Goal: Task Accomplishment & Management: Manage account settings

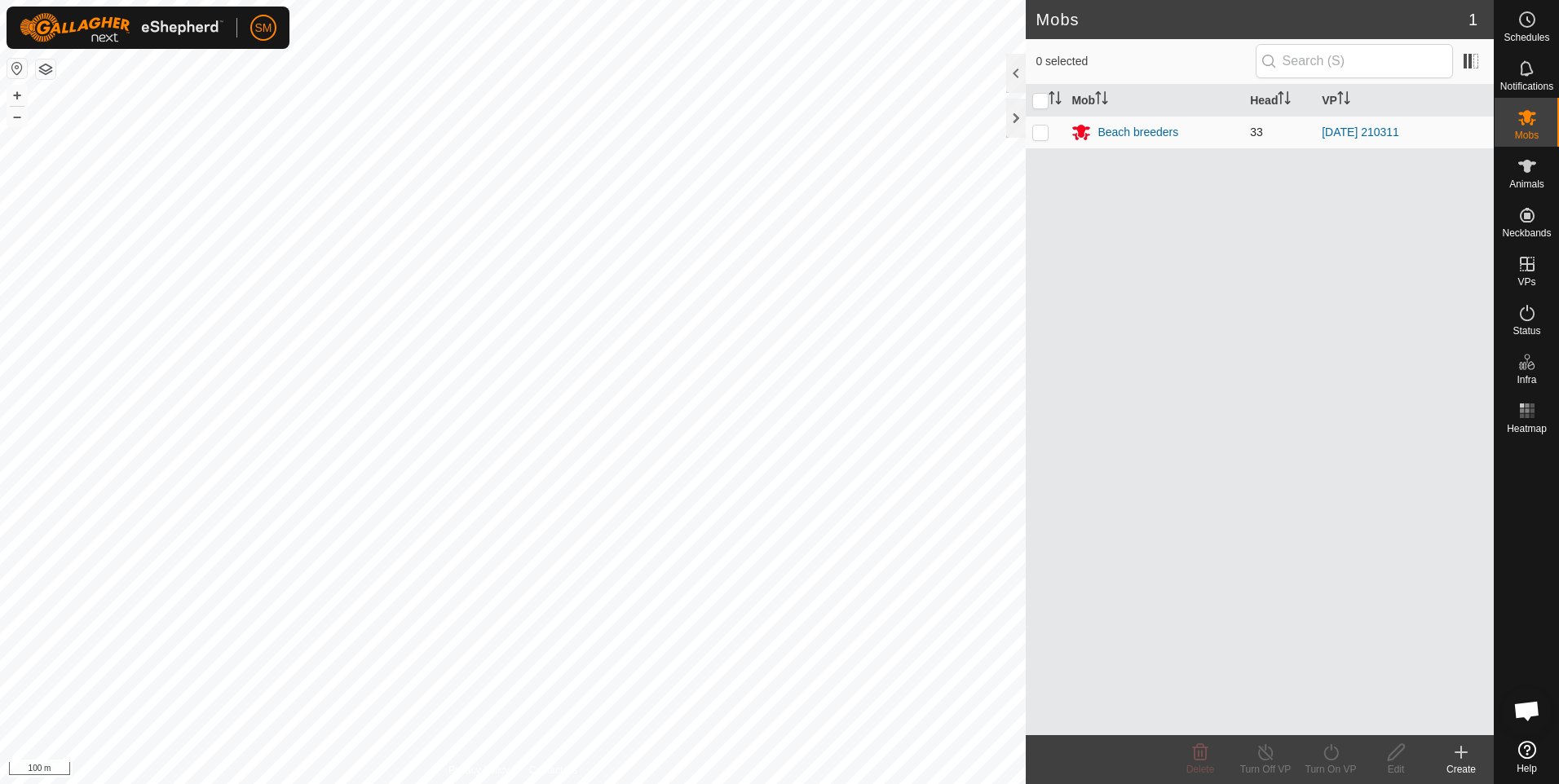
click at [1041, 135] on p-checkbox at bounding box center [1040, 132] width 16 height 13
checkbox input "true"
click at [1042, 135] on p-checkbox at bounding box center [1040, 132] width 16 height 13
checkbox input "false"
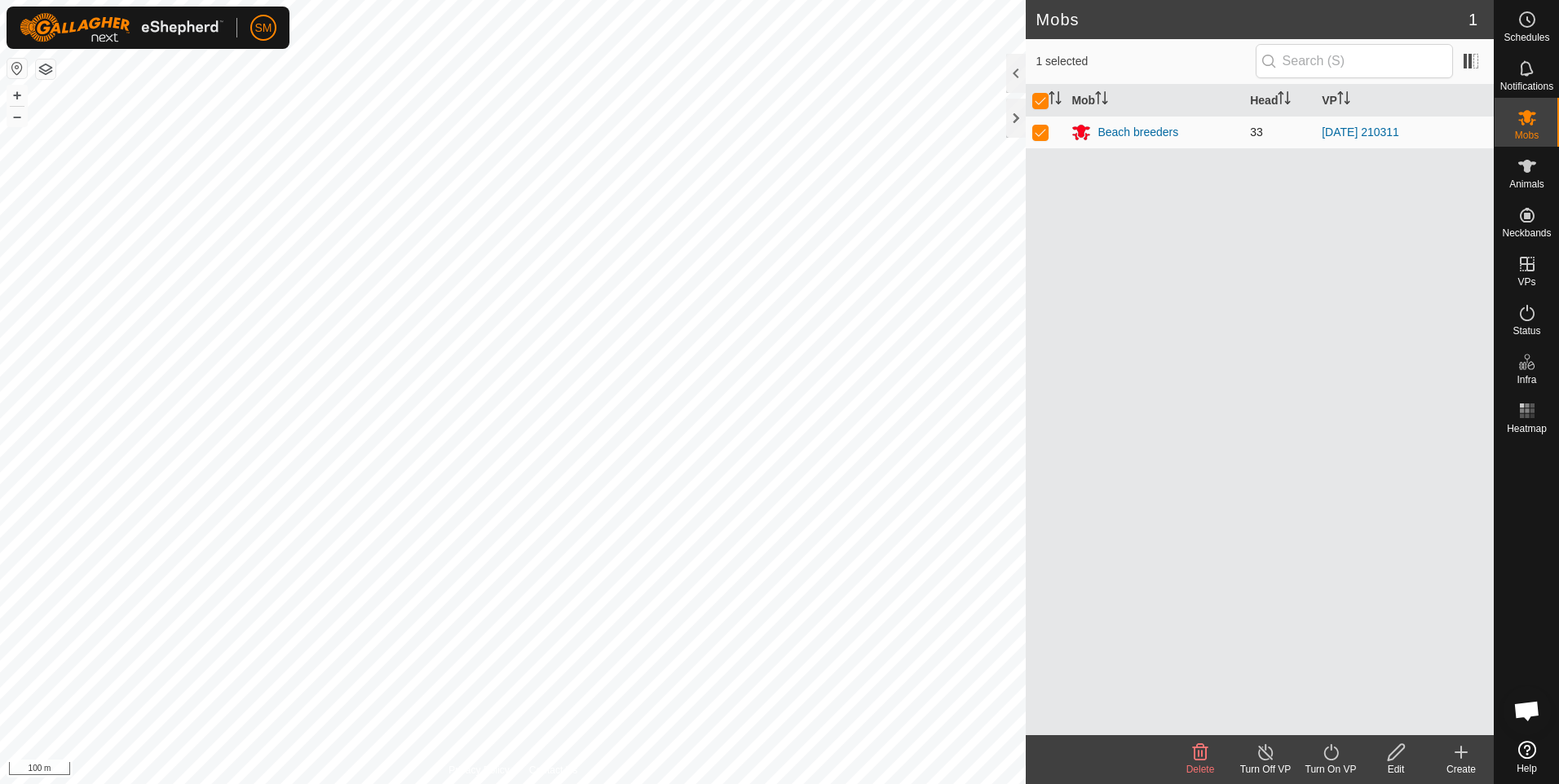
checkbox input "false"
click at [1525, 179] on span "Animals" at bounding box center [1526, 184] width 35 height 10
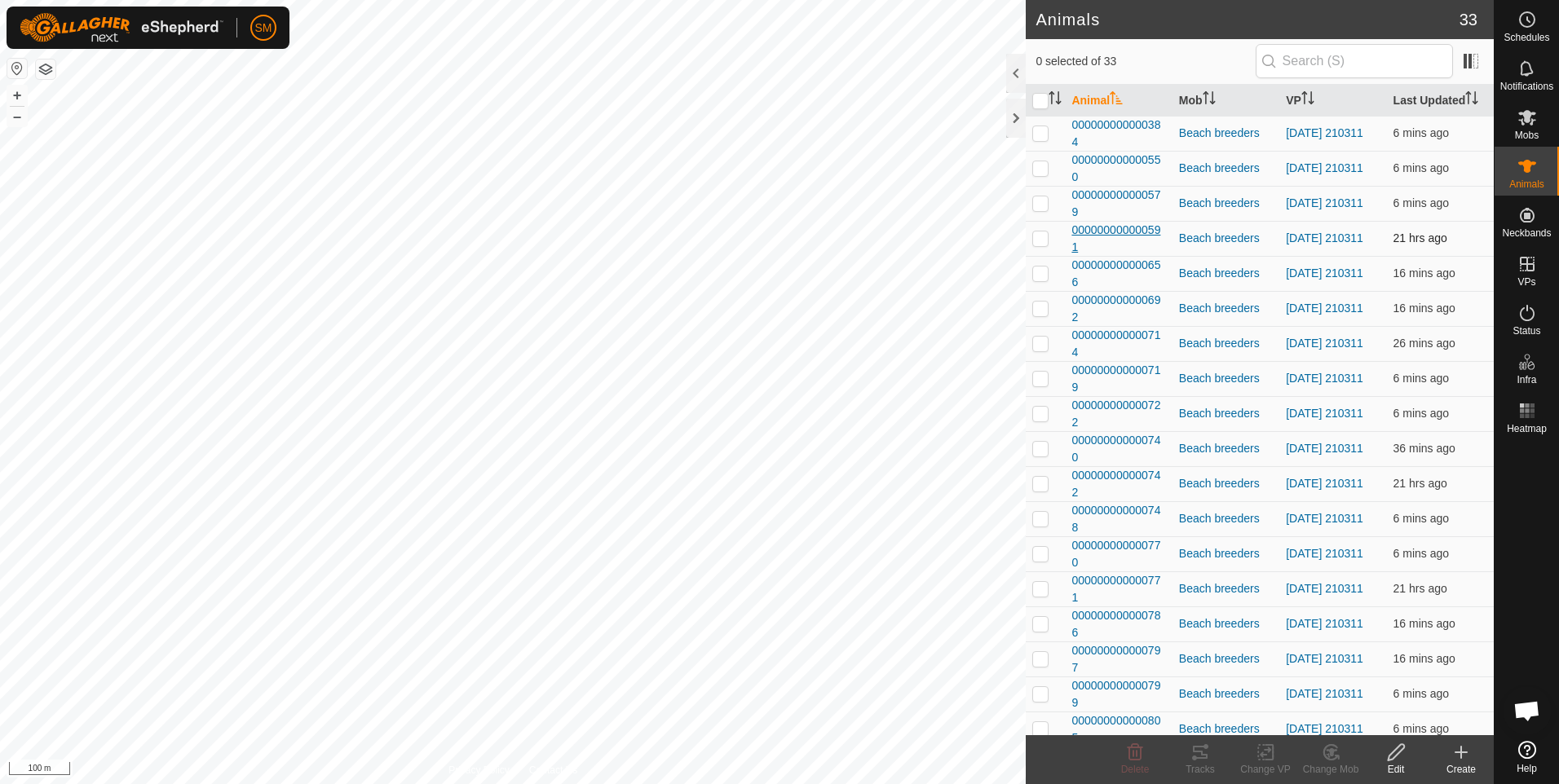
click at [1110, 232] on span "000000000000591" at bounding box center [1118, 239] width 94 height 34
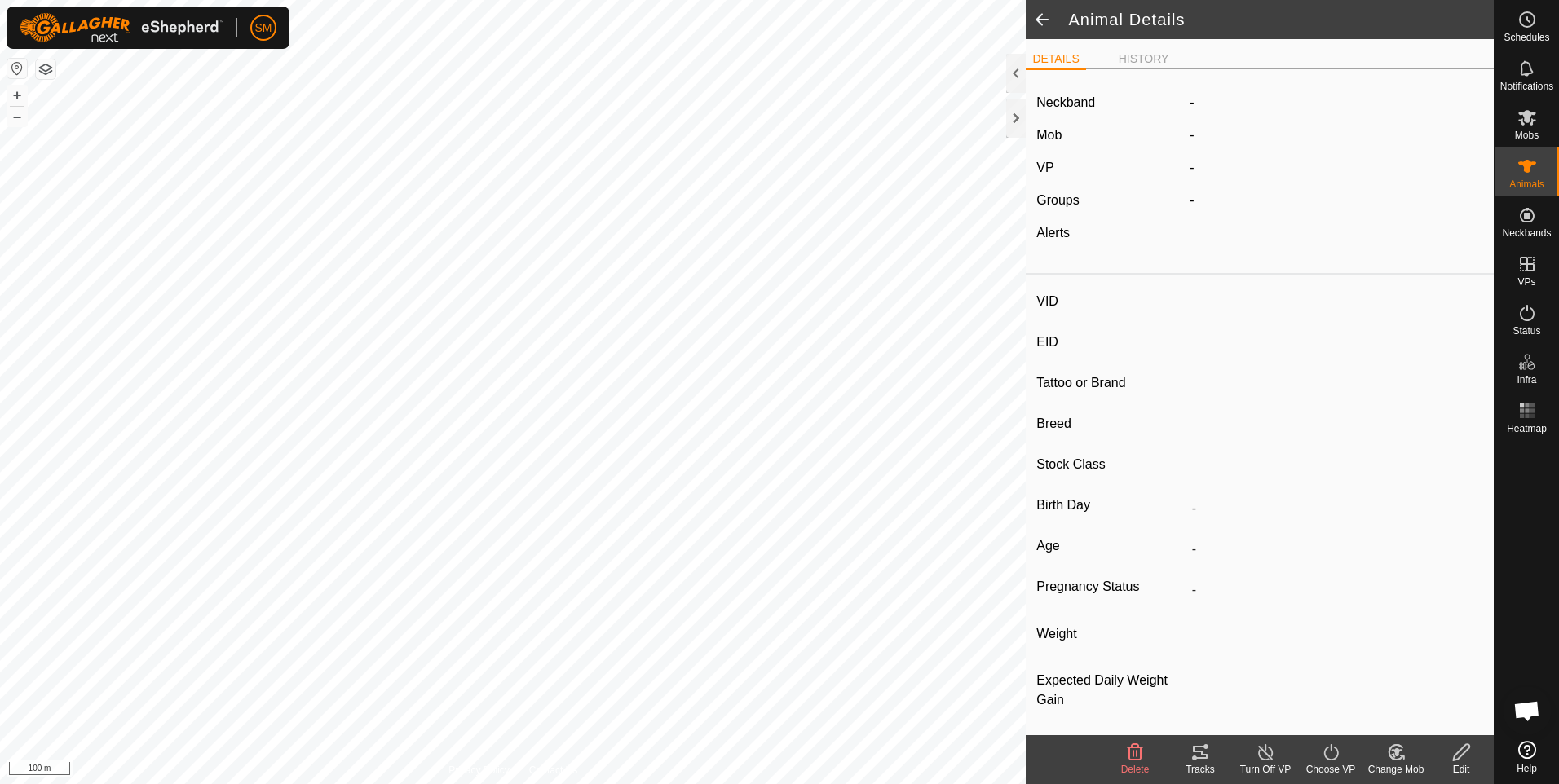
type input "-"
type input "000000000000591"
type input "MCL 591"
type input "[PERSON_NAME]"
type input "Breeder"
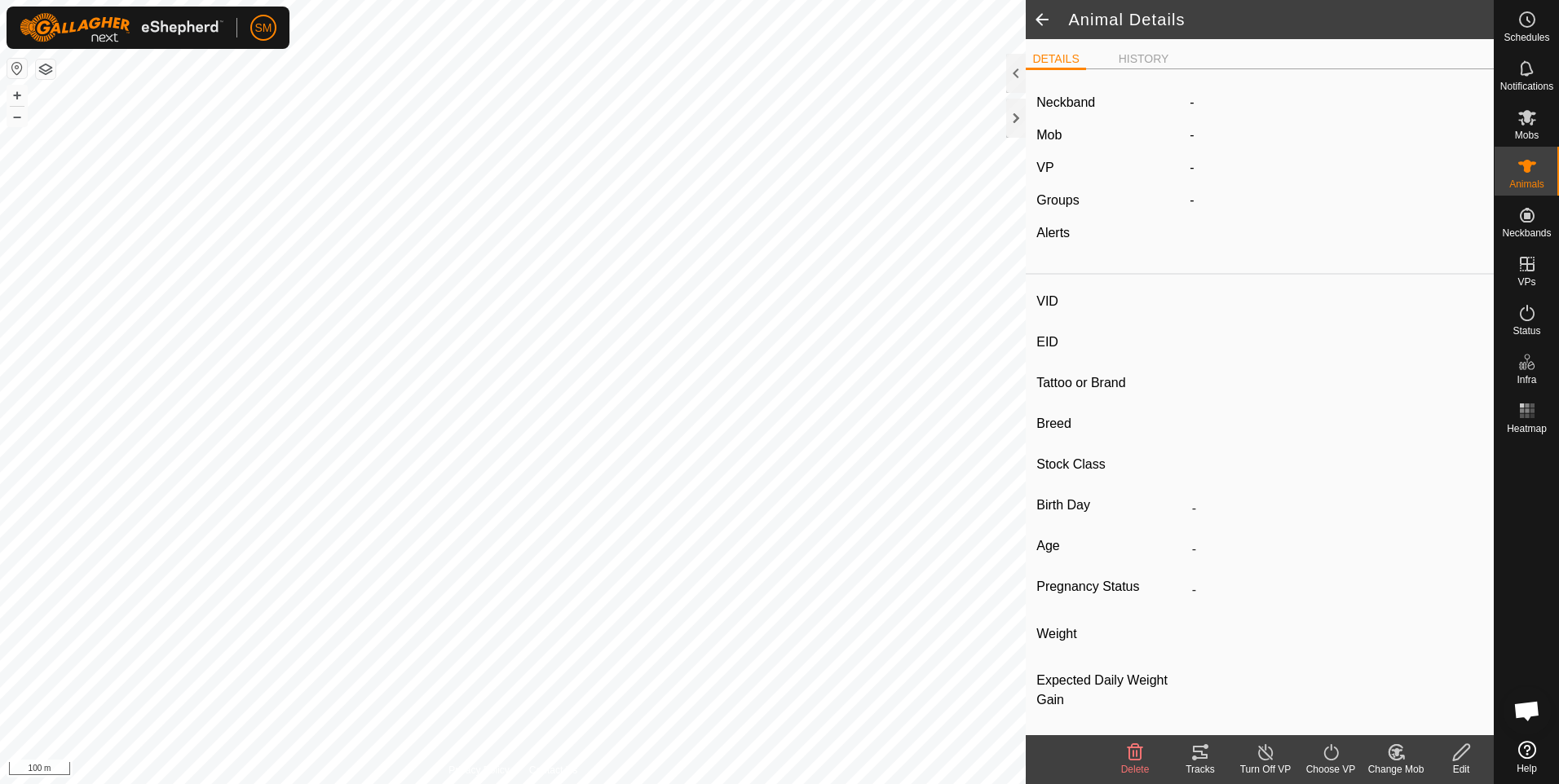
type input "-"
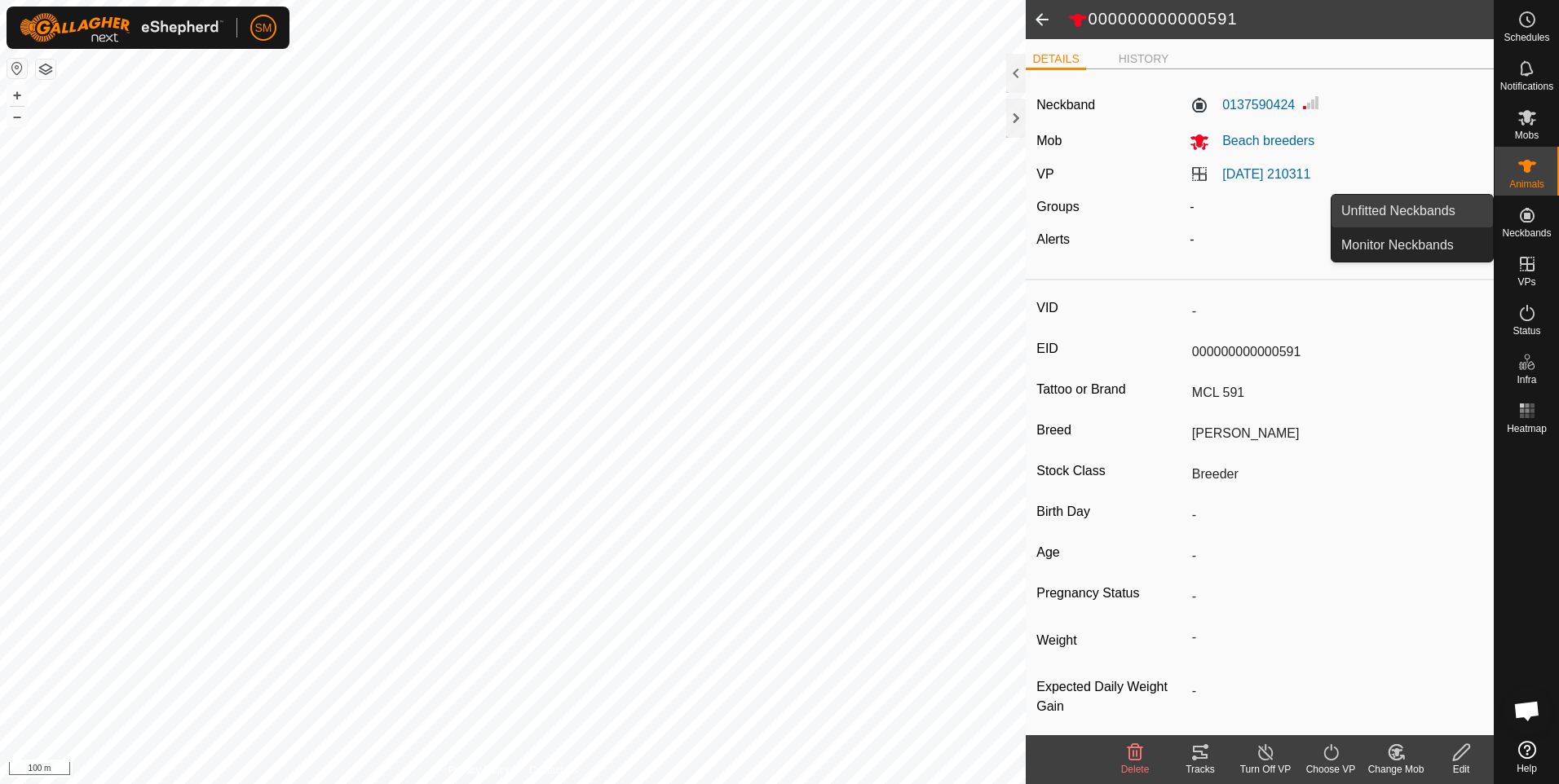
click at [1430, 218] on link "Unfitted Neckbands" at bounding box center [1412, 211] width 162 height 33
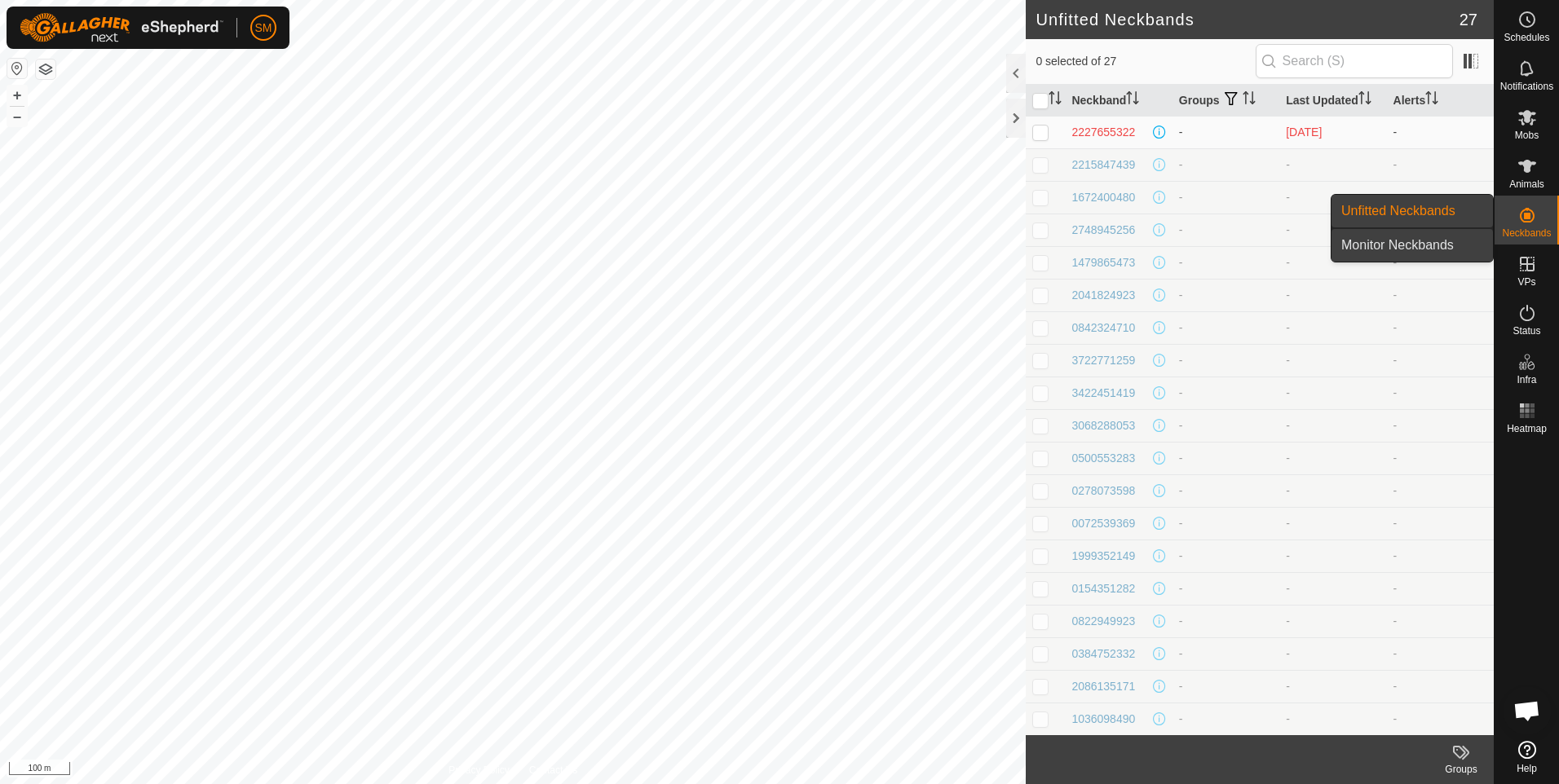
click at [1394, 244] on link "Monitor Neckbands" at bounding box center [1412, 245] width 162 height 33
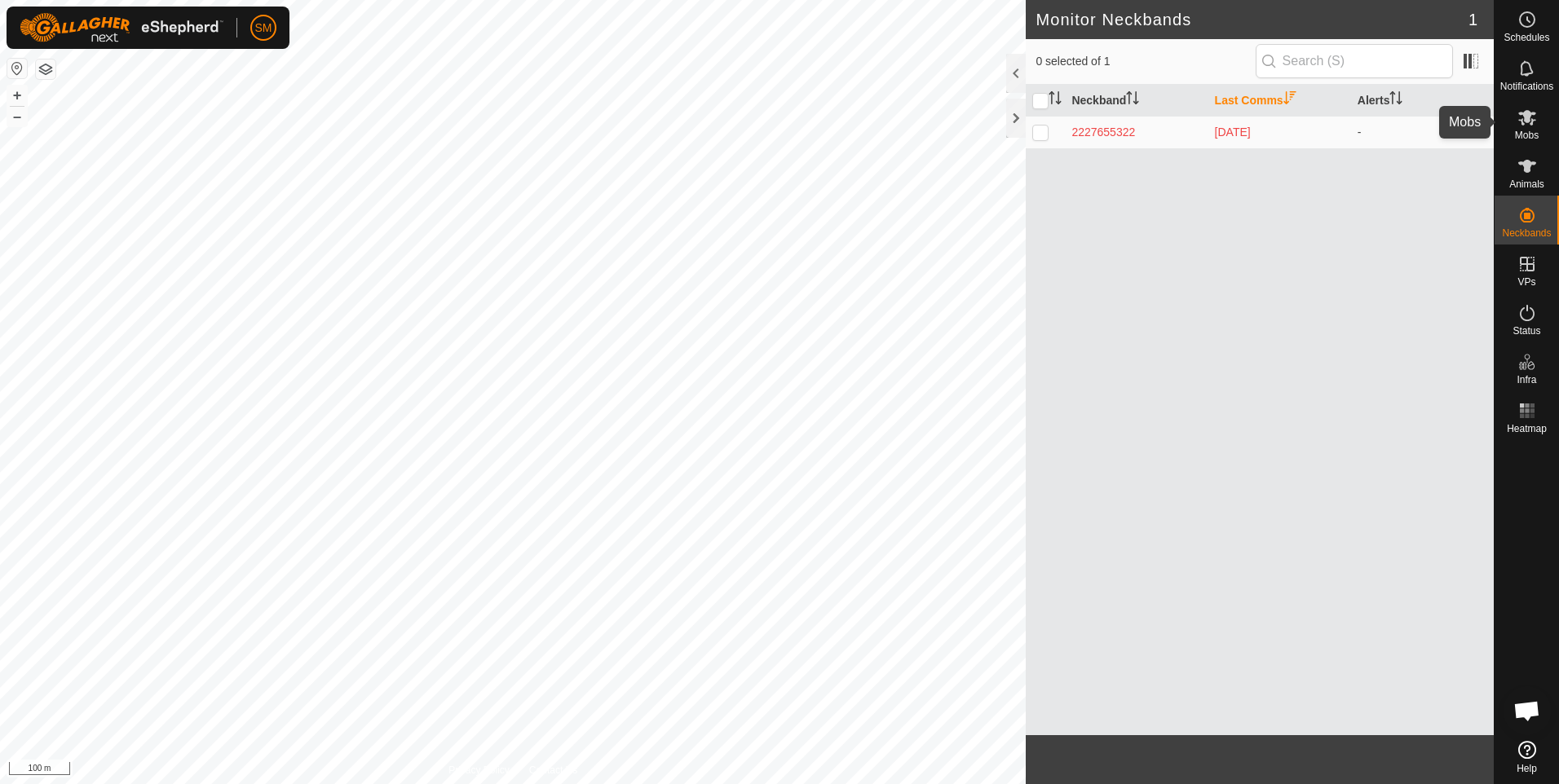
click at [1527, 118] on icon at bounding box center [1527, 118] width 18 height 16
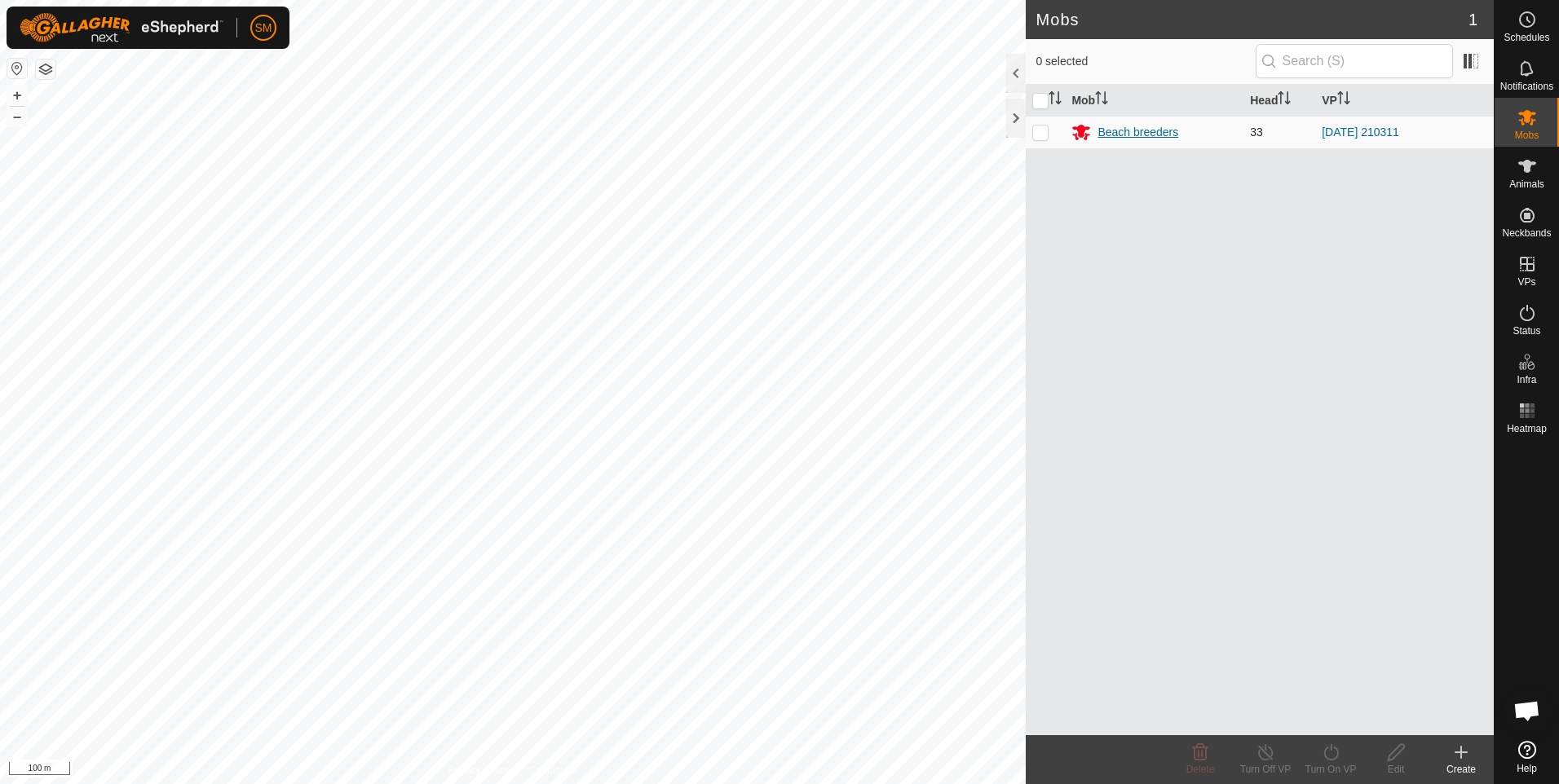
click at [1124, 131] on div "Beach breeders" at bounding box center [1137, 132] width 81 height 17
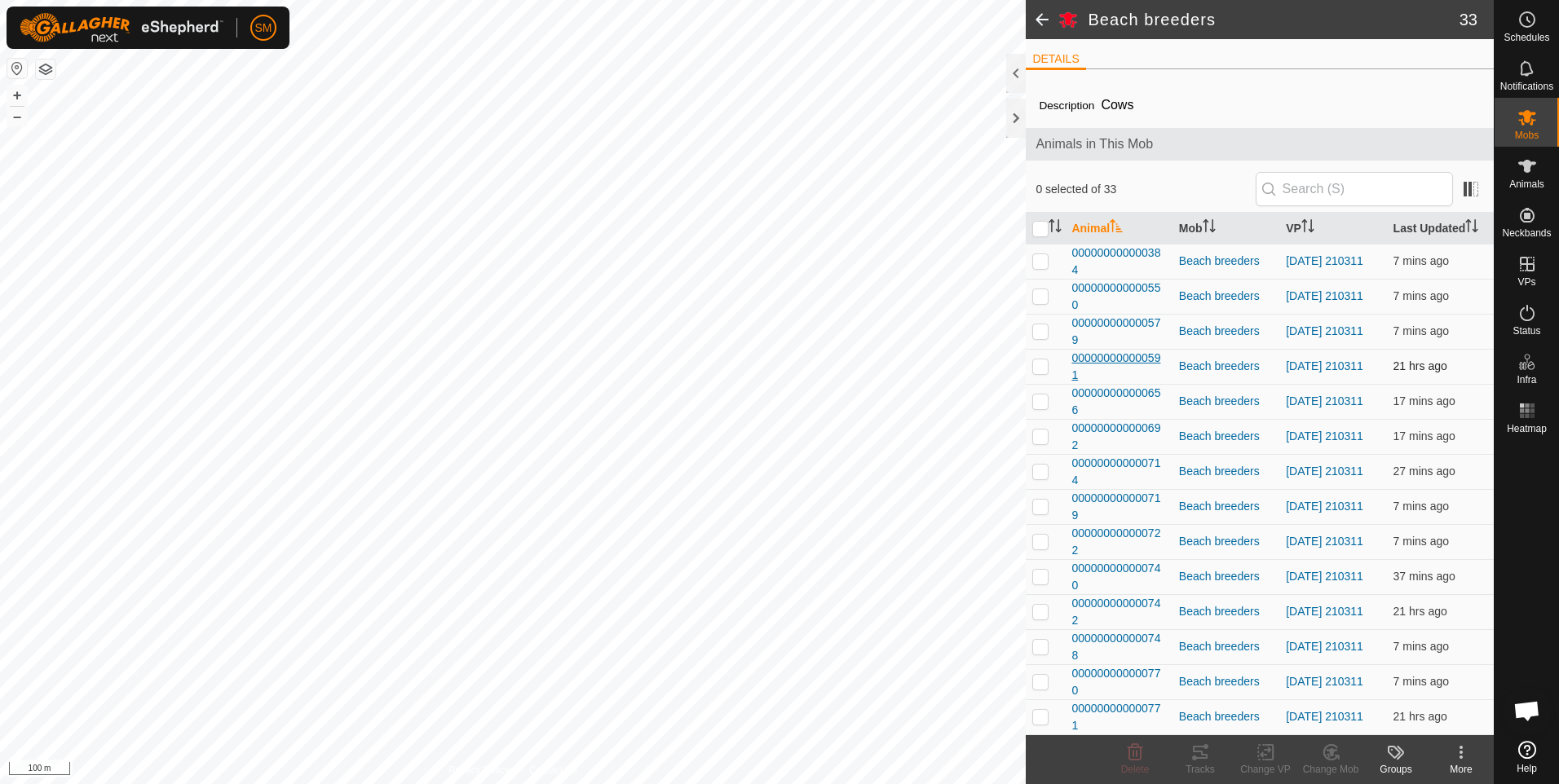
click at [1110, 355] on span "000000000000591" at bounding box center [1118, 367] width 94 height 34
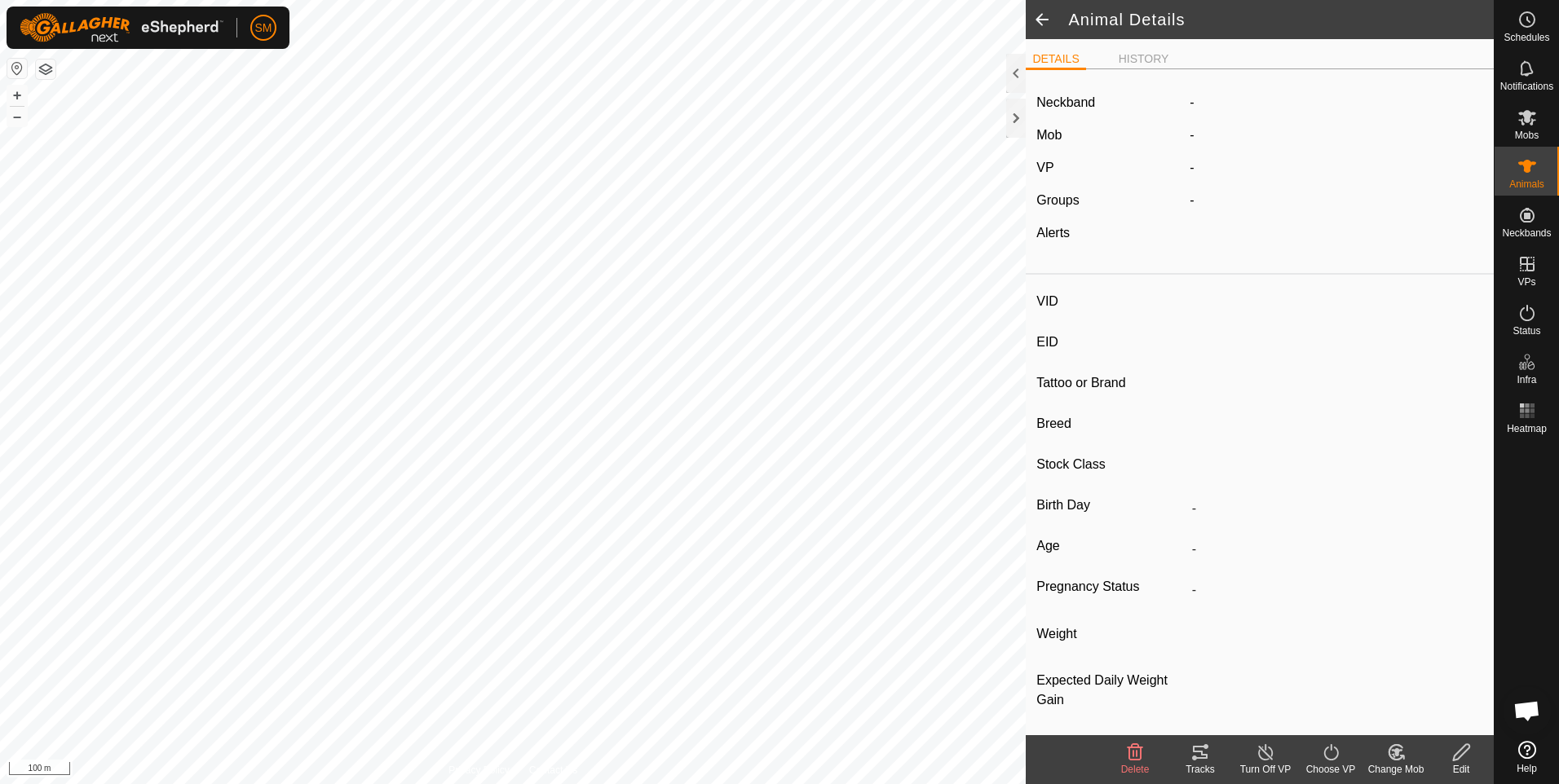
type input "-"
type input "000000000000591"
type input "MCL 591"
type input "[PERSON_NAME]"
type input "Breeder"
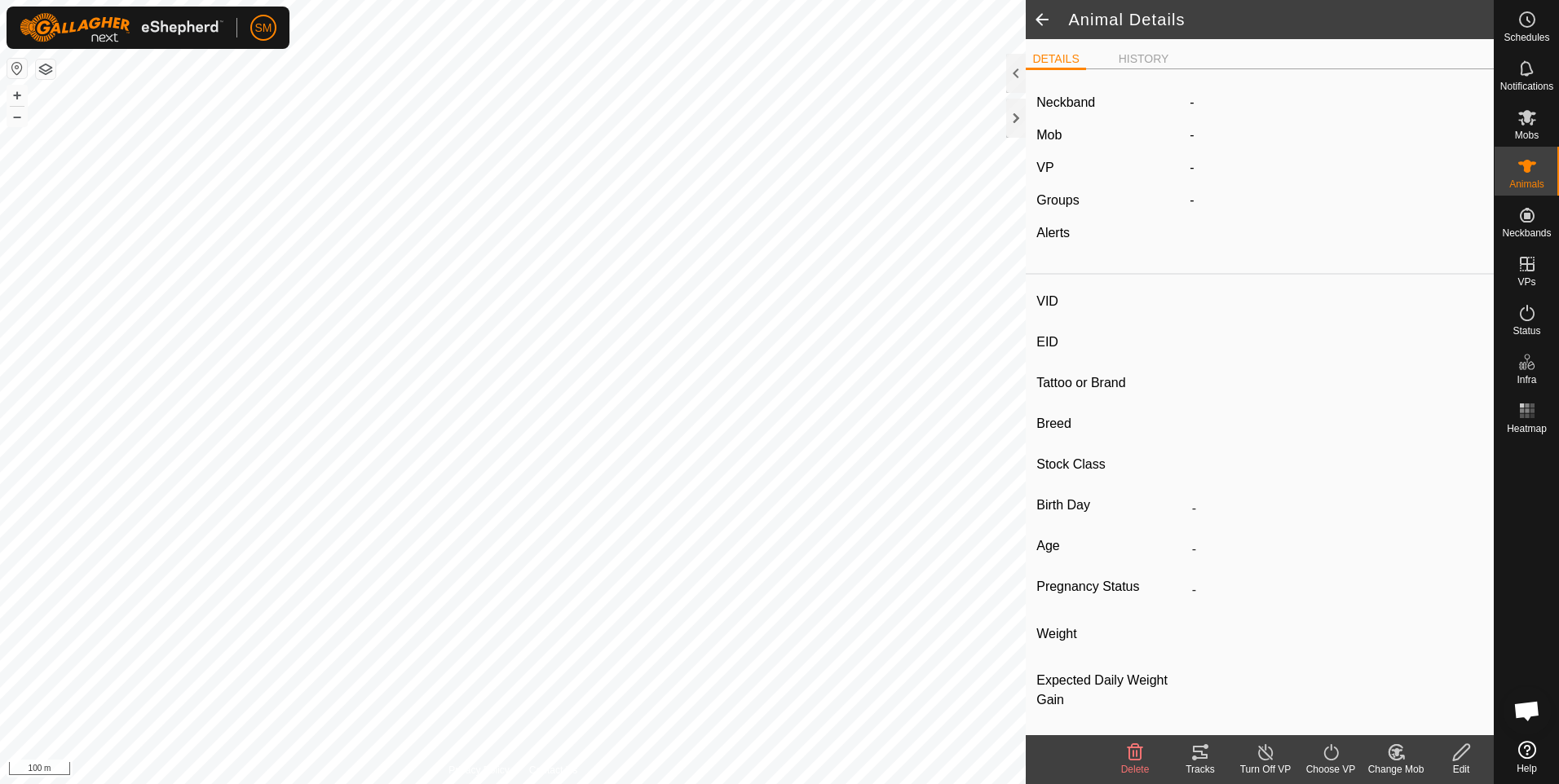
type input "-"
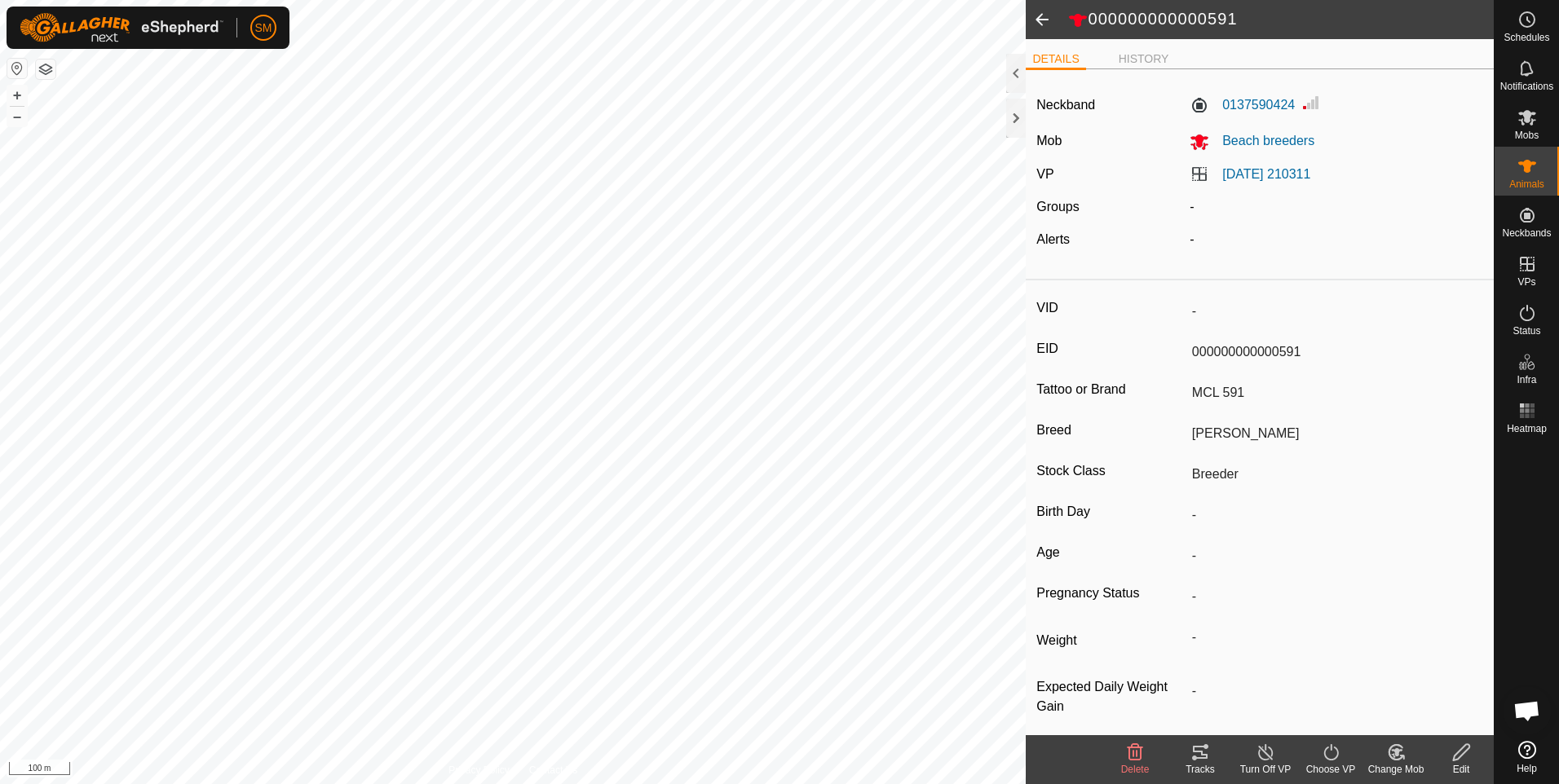
click at [1138, 754] on icon at bounding box center [1135, 752] width 20 height 20
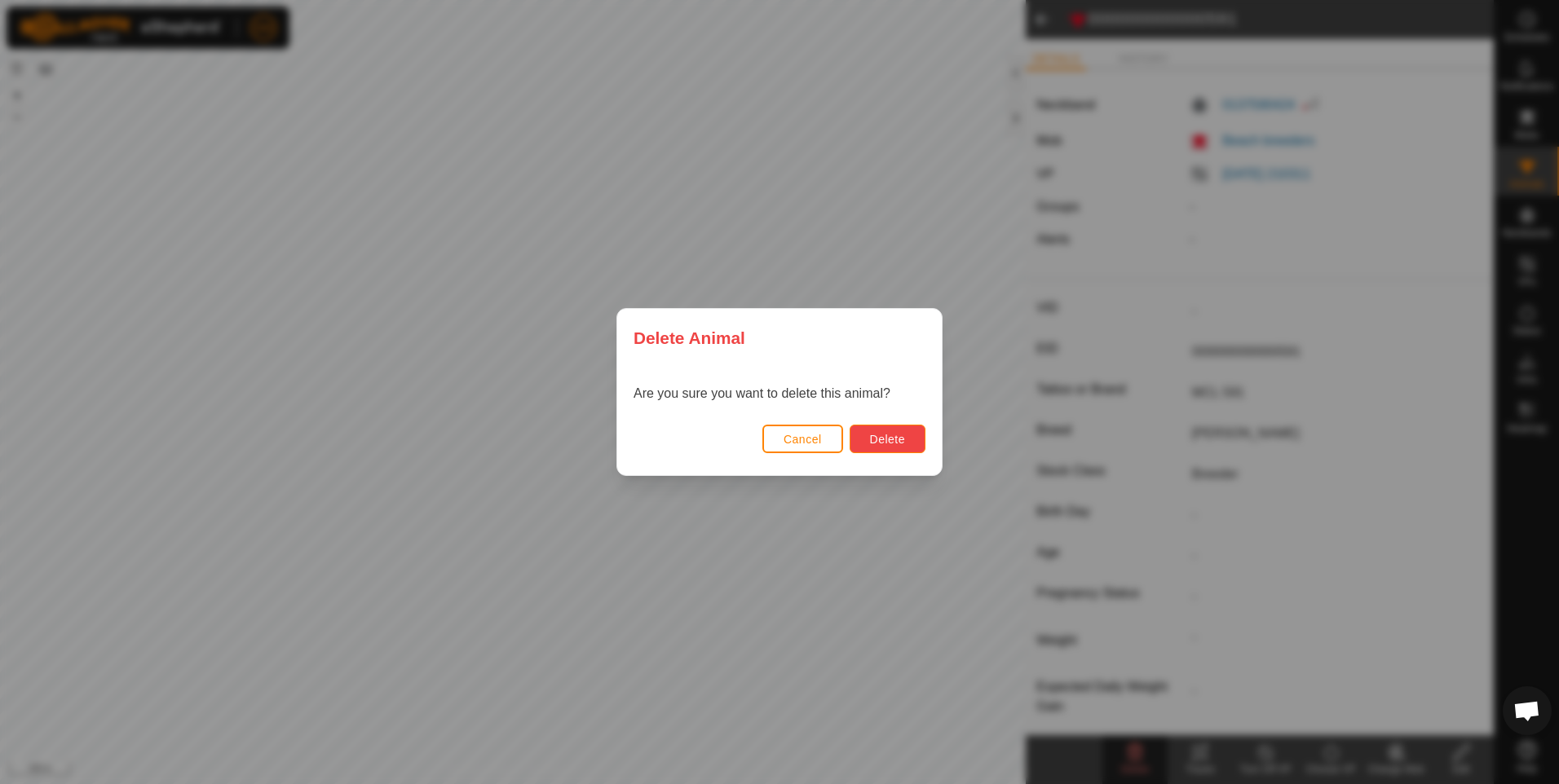
click at [878, 440] on span "Delete" at bounding box center [887, 438] width 35 height 13
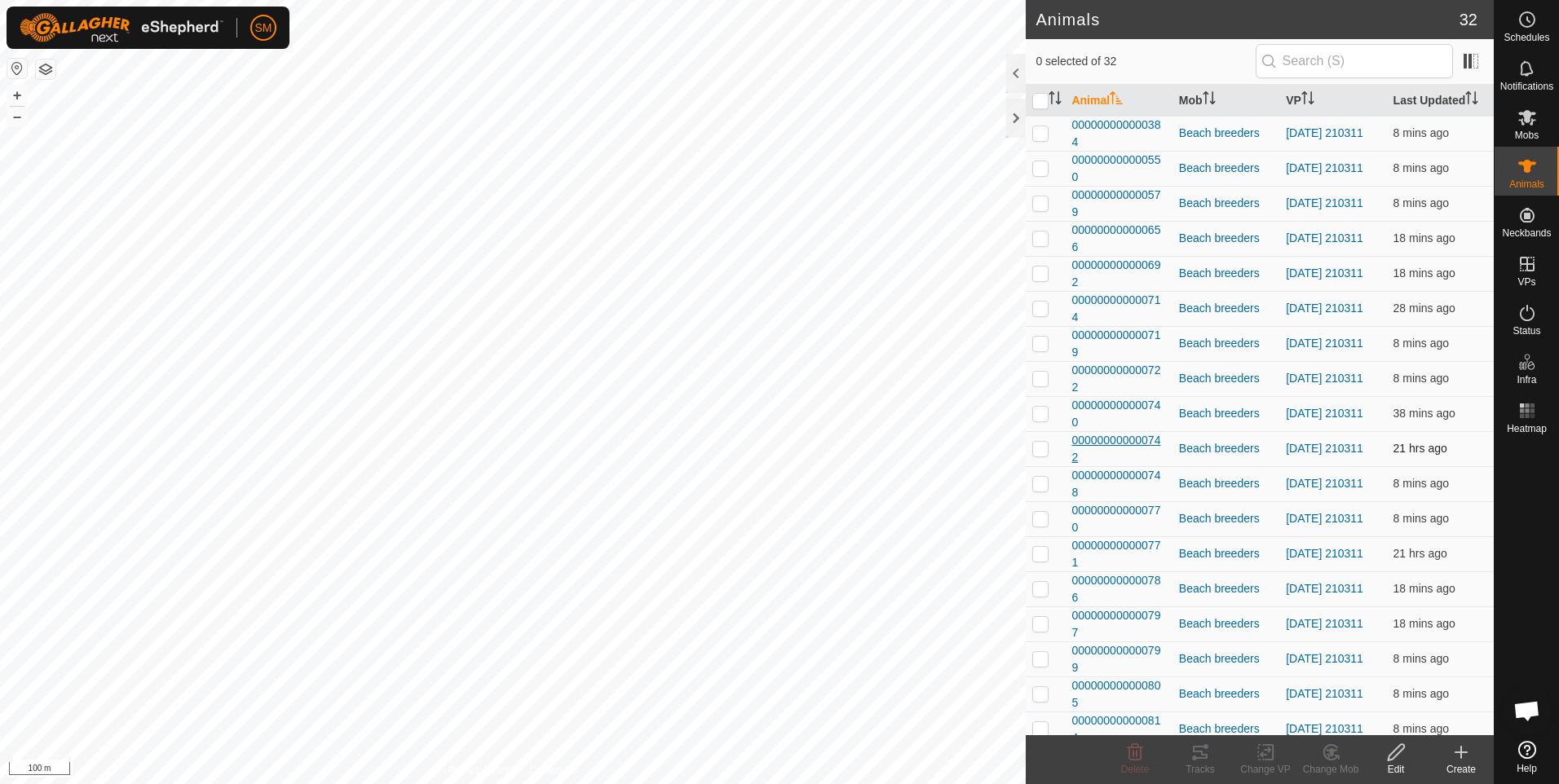
click at [1101, 440] on span "000000000000742" at bounding box center [1118, 448] width 94 height 34
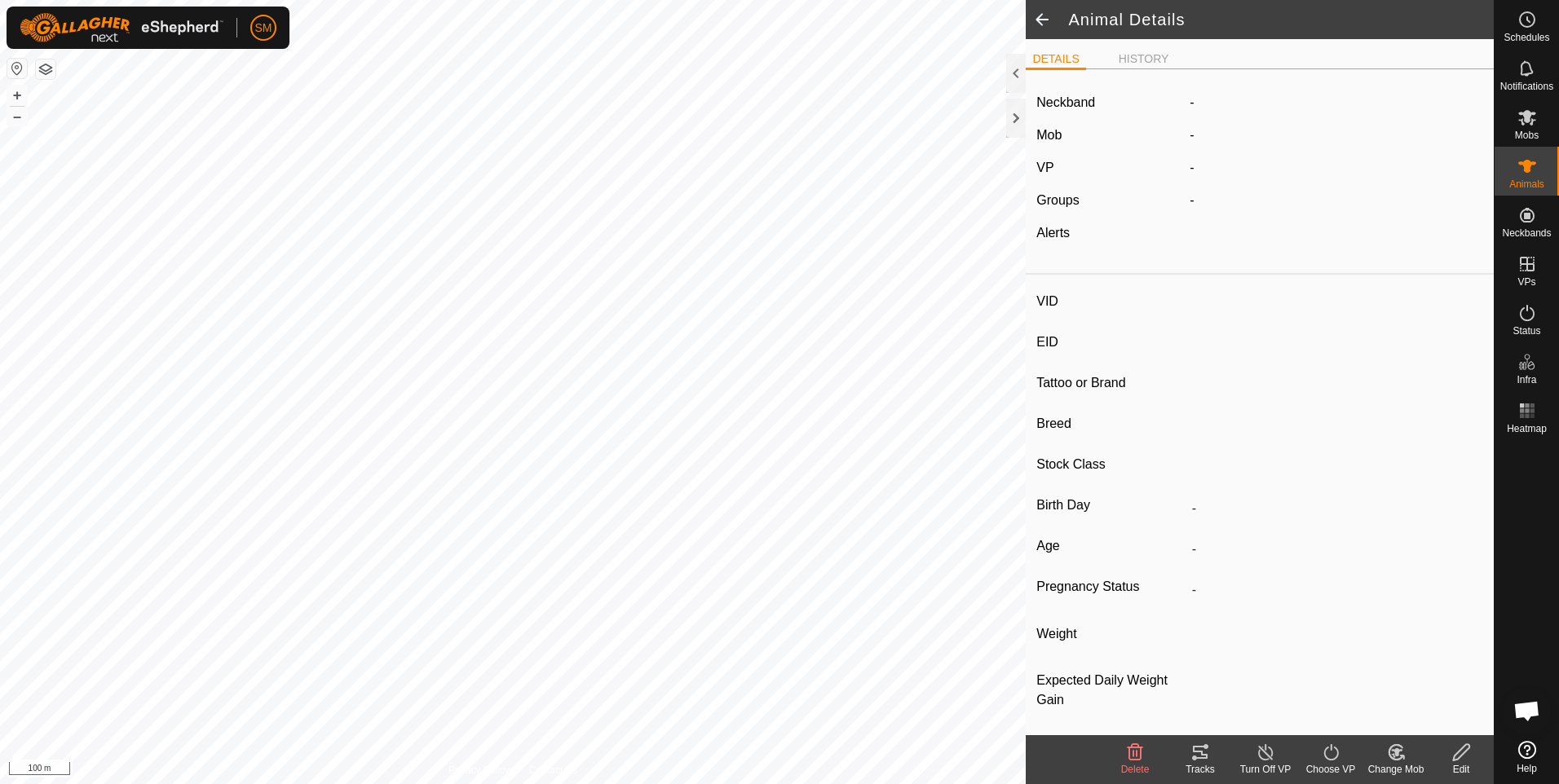
type input "-"
type input "000000000000742"
type input "MCL 742"
type input "[PERSON_NAME]"
type input "Breeder"
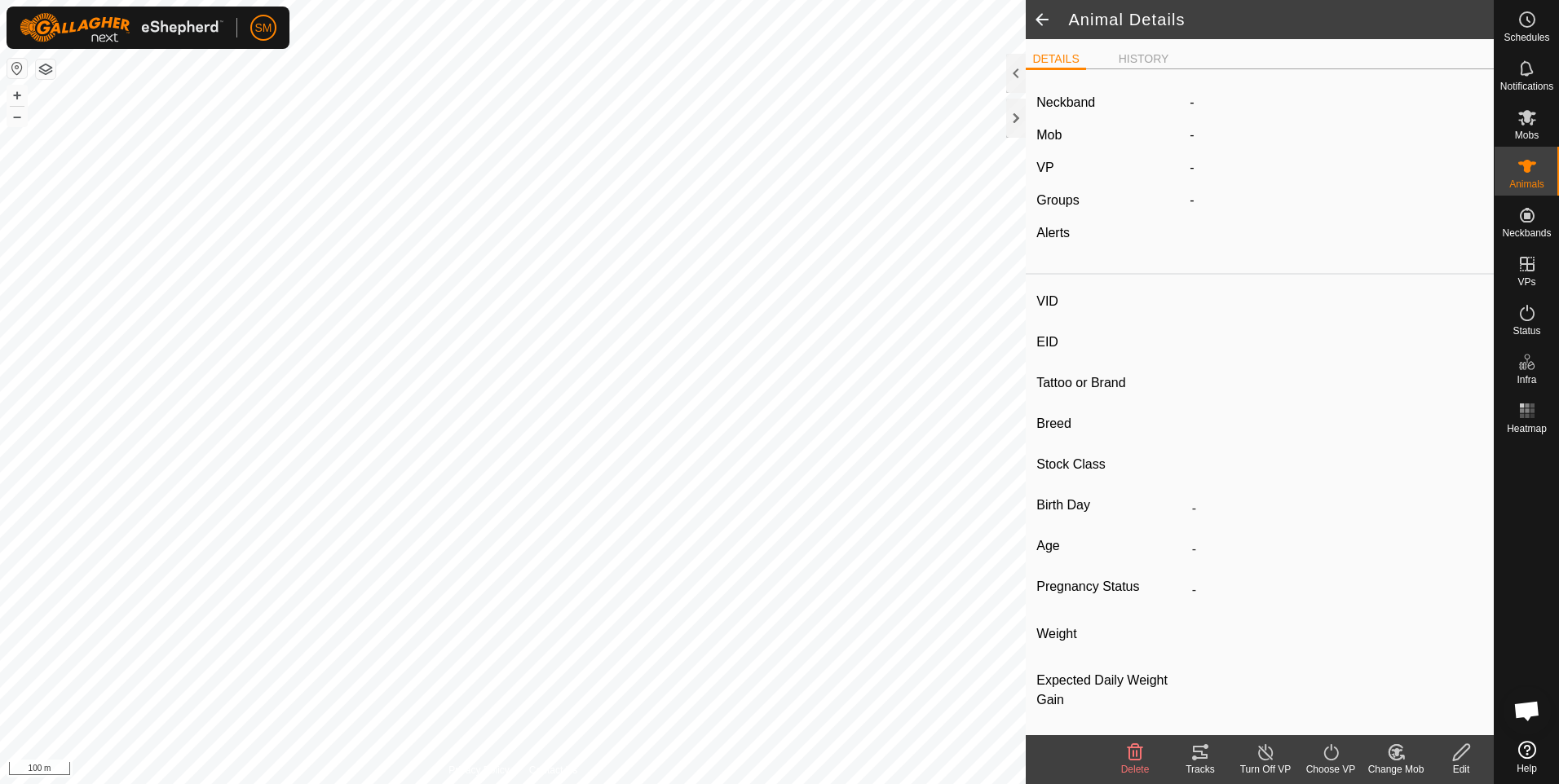
type input "-"
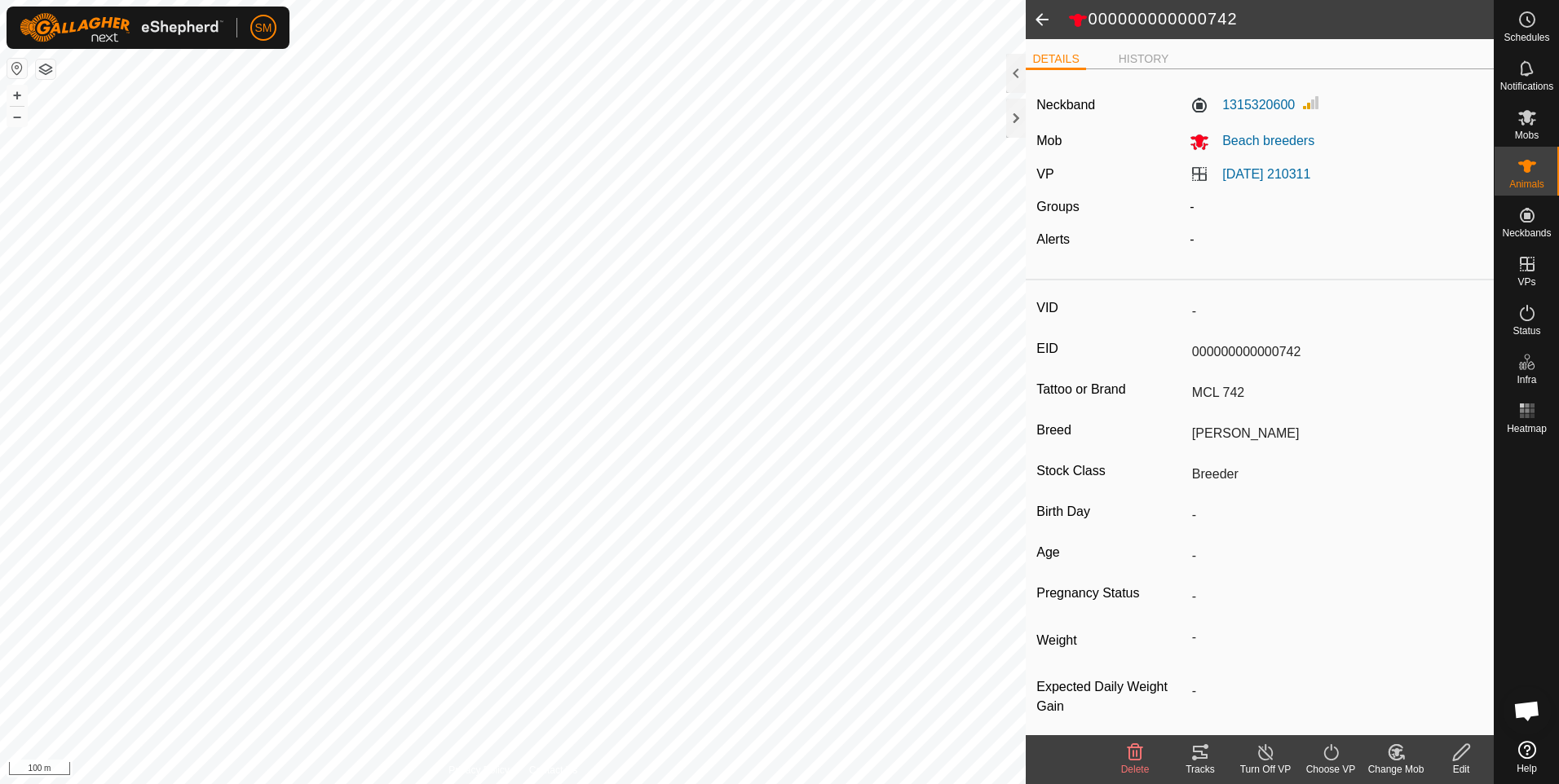
click at [1131, 751] on icon at bounding box center [1135, 752] width 20 height 20
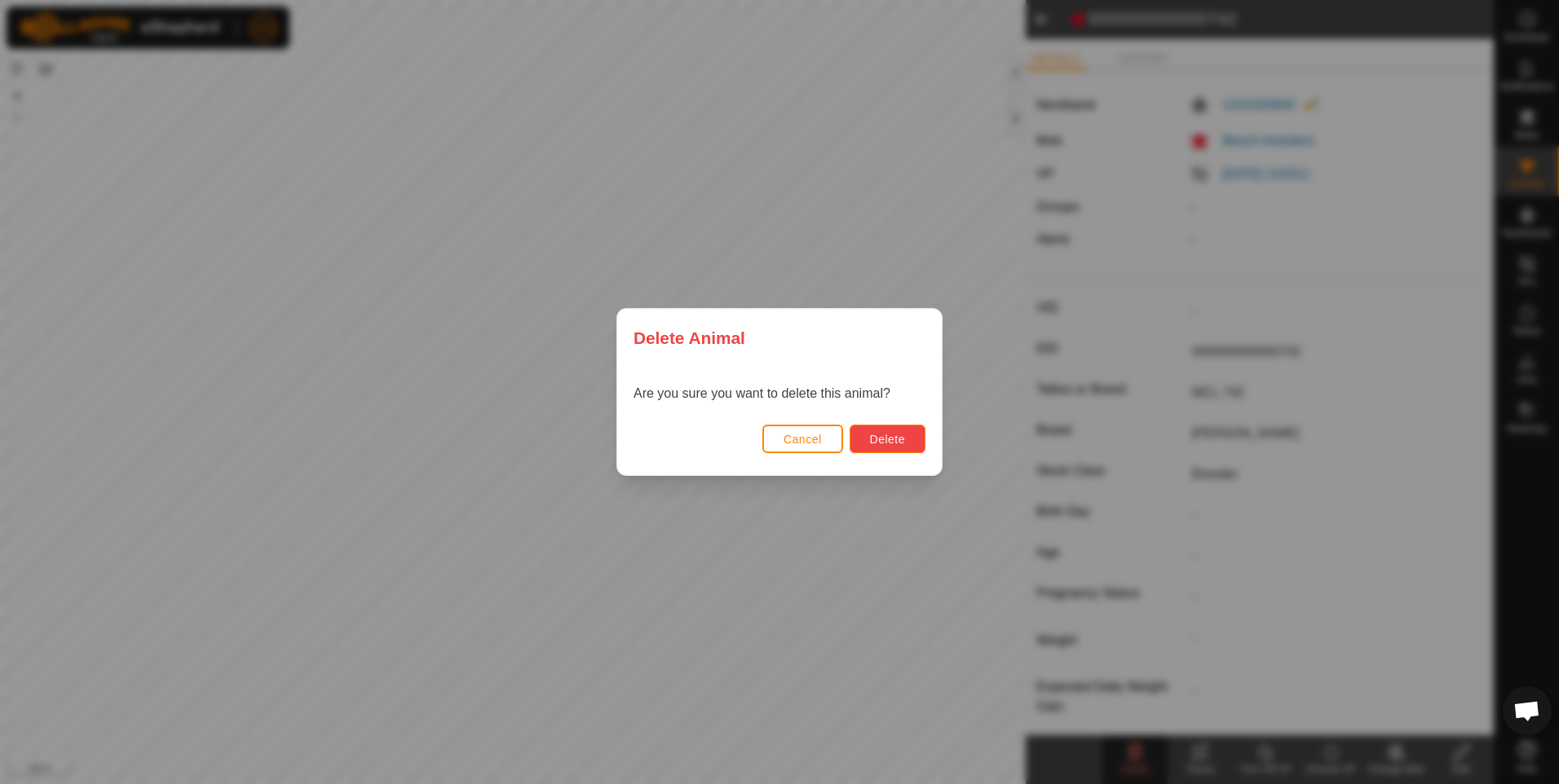
click at [890, 439] on span "Delete" at bounding box center [887, 438] width 35 height 13
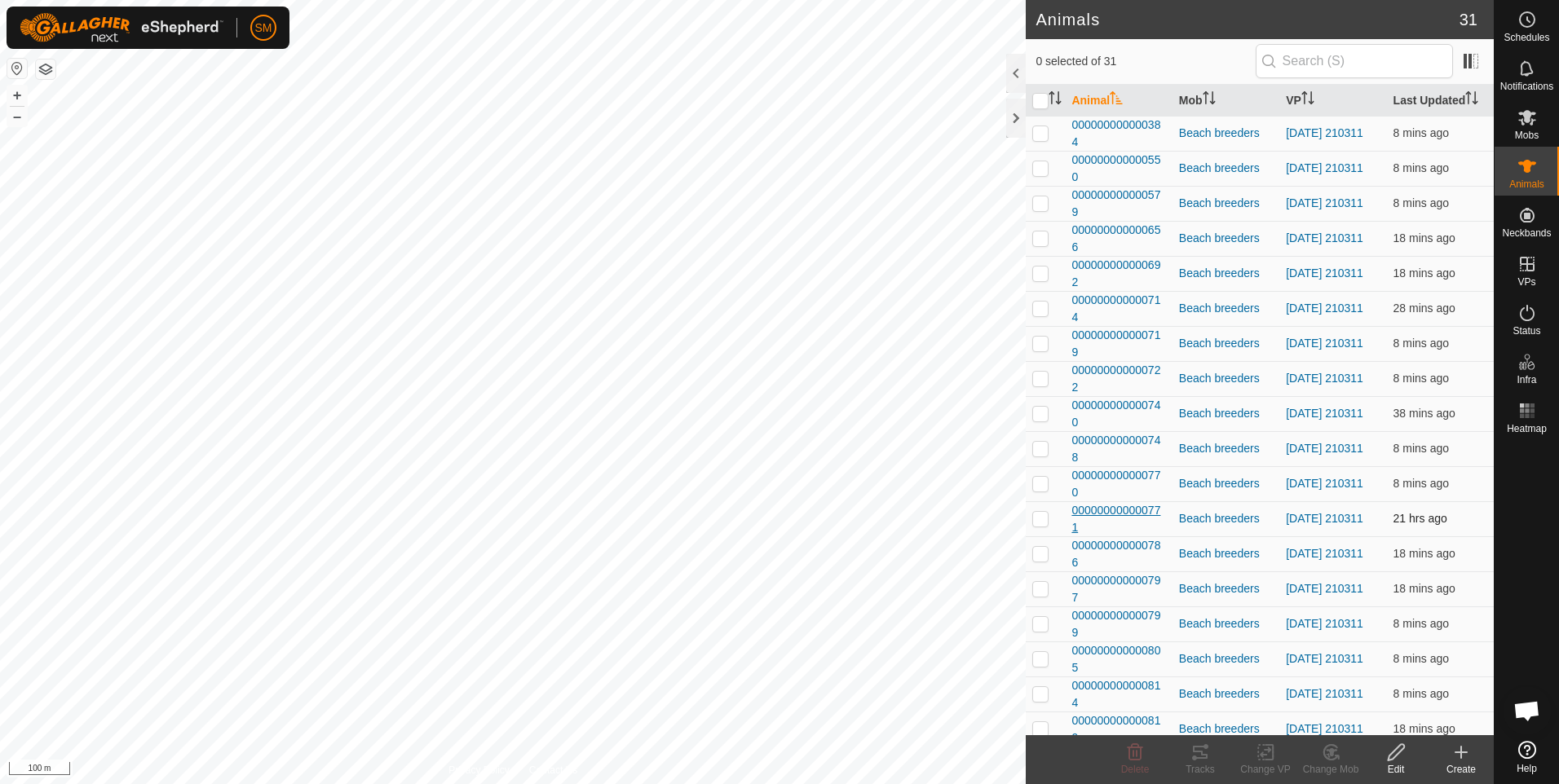
click at [1122, 509] on span "000000000000771" at bounding box center [1118, 519] width 94 height 34
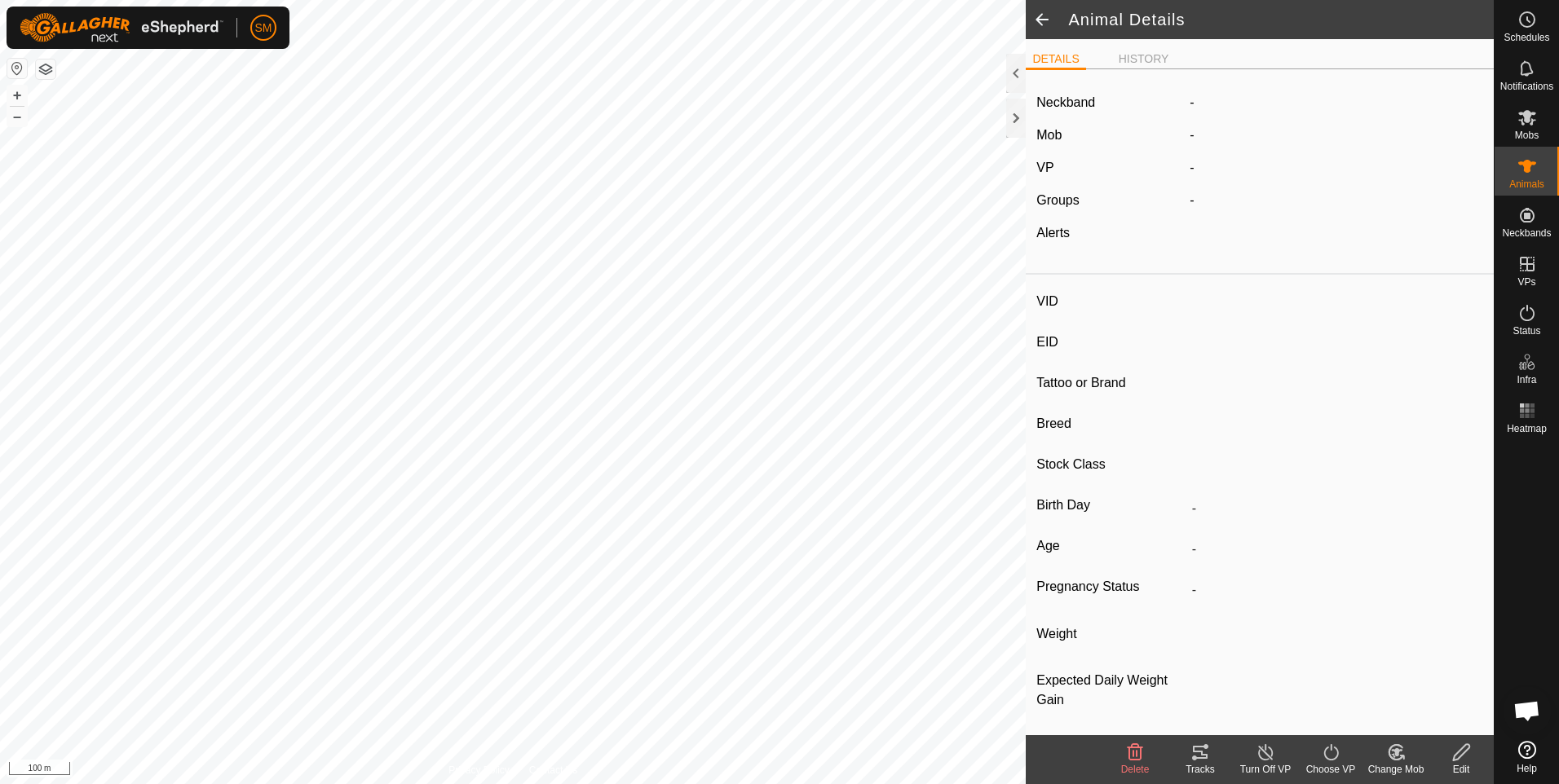
type input "-"
type input "000000000000771"
type input "TEM 771"
type input "[PERSON_NAME]"
type input "Breeder"
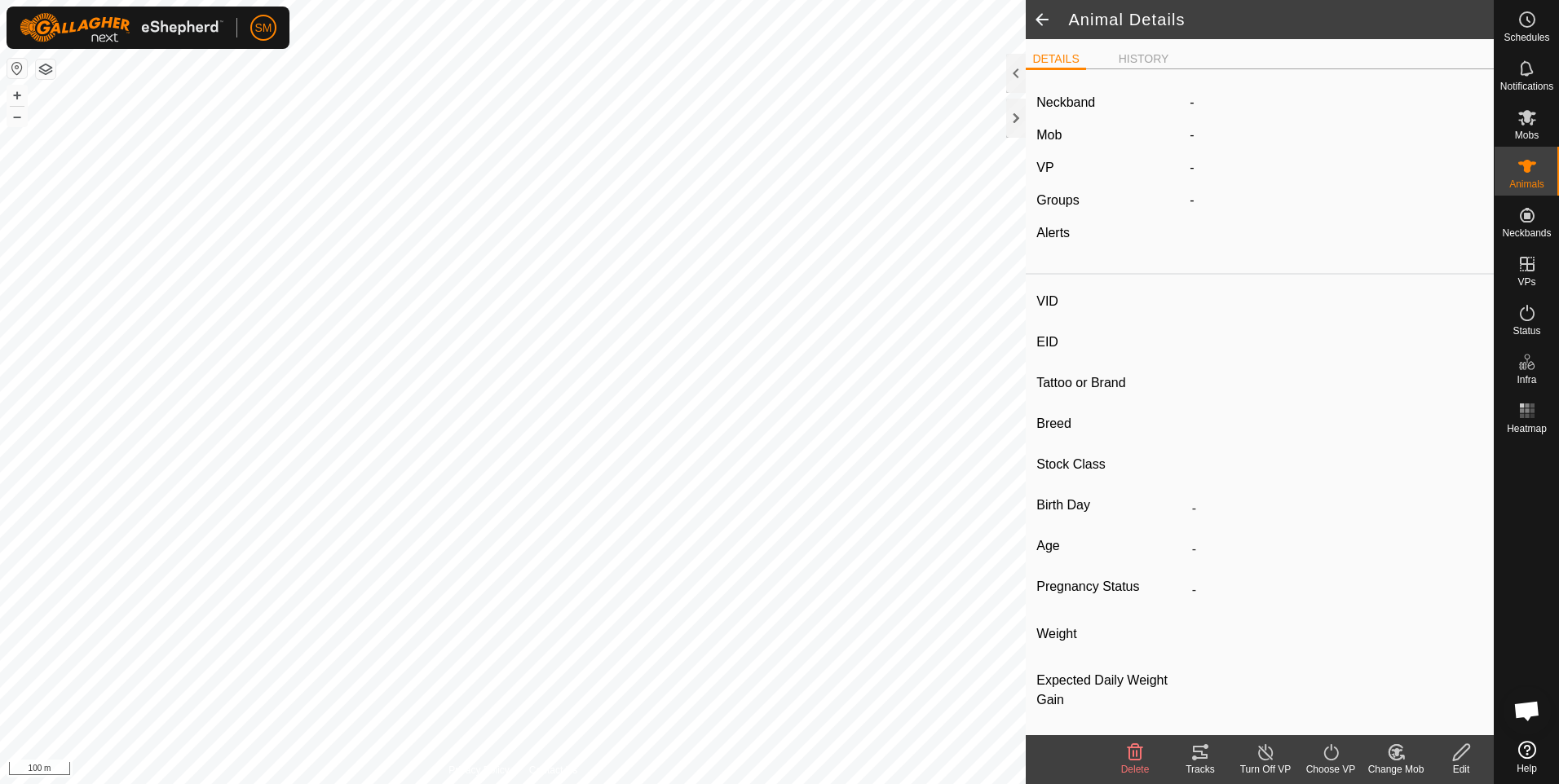
type input "-"
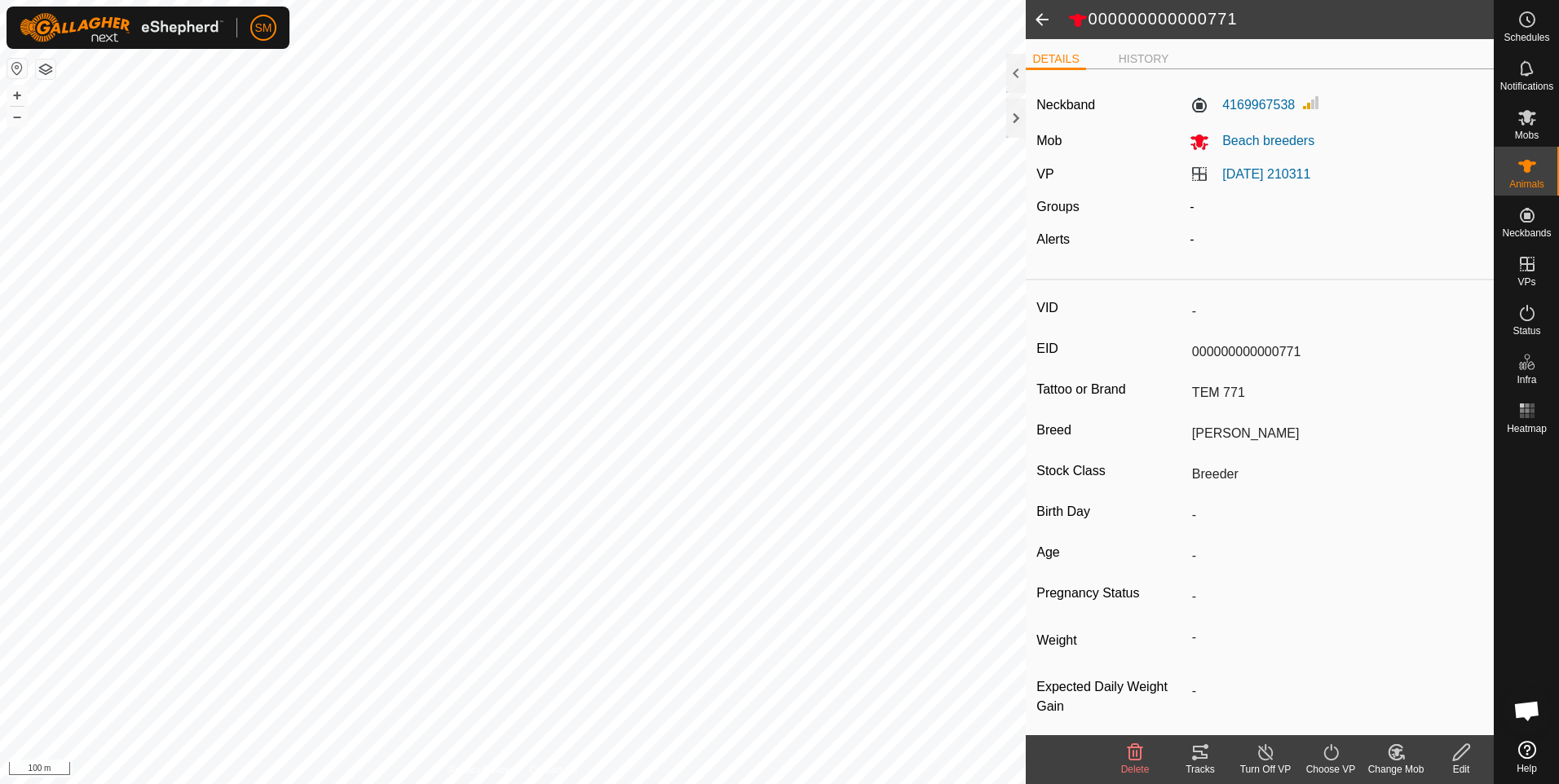
click at [1131, 754] on icon at bounding box center [1135, 752] width 20 height 20
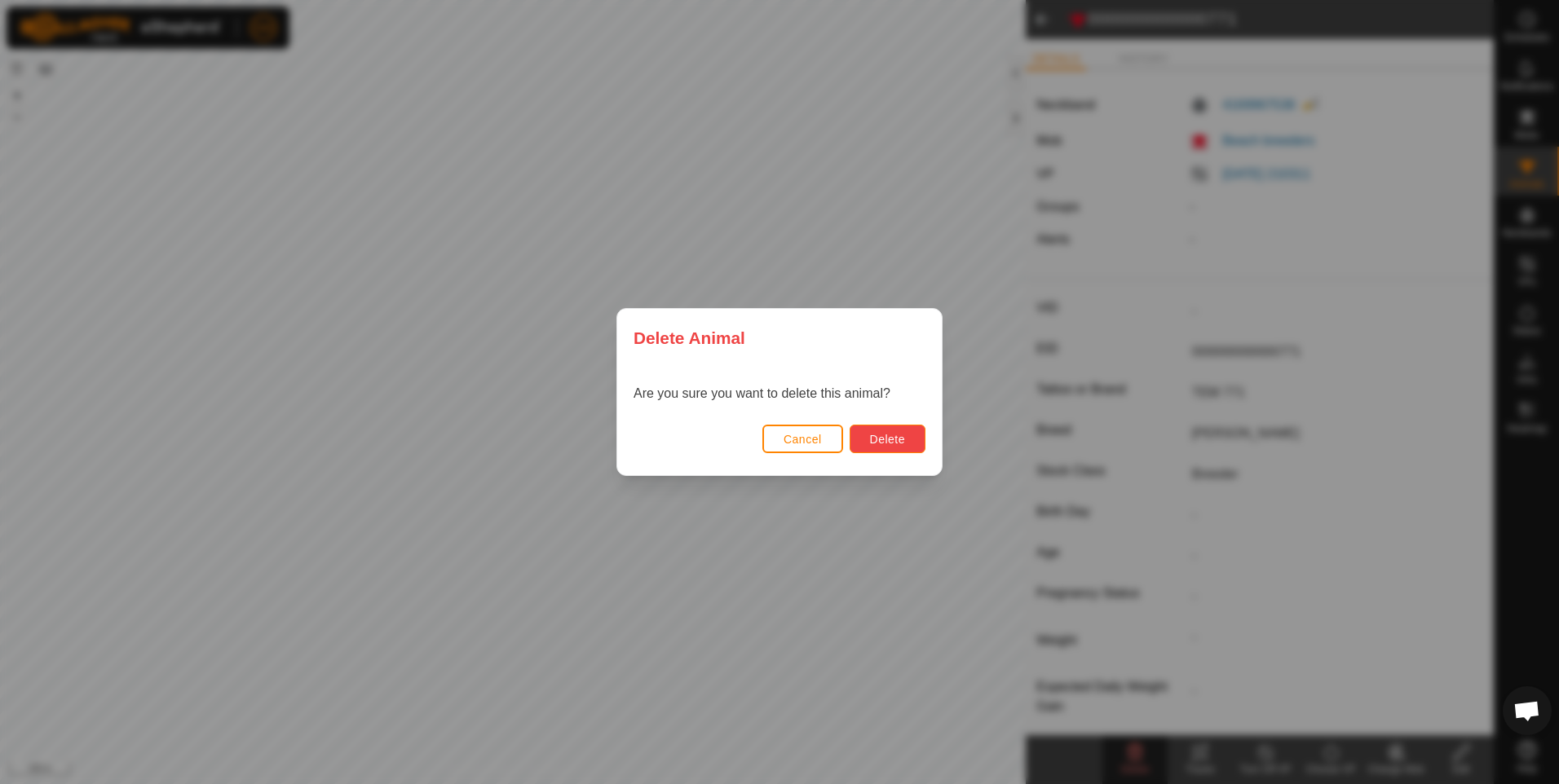
click at [878, 440] on span "Delete" at bounding box center [887, 438] width 35 height 13
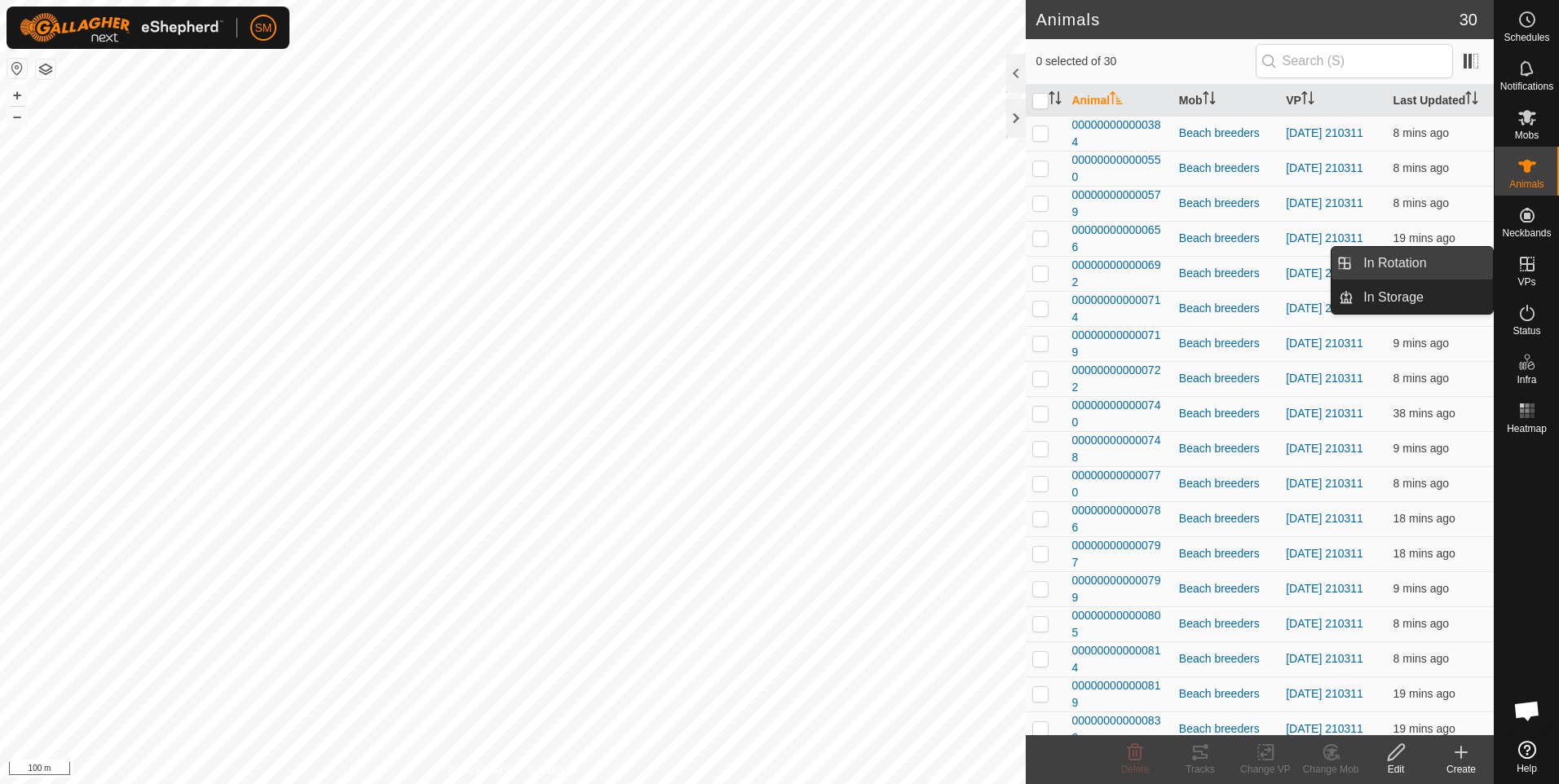
click at [1453, 264] on link "In Rotation" at bounding box center [1423, 263] width 140 height 33
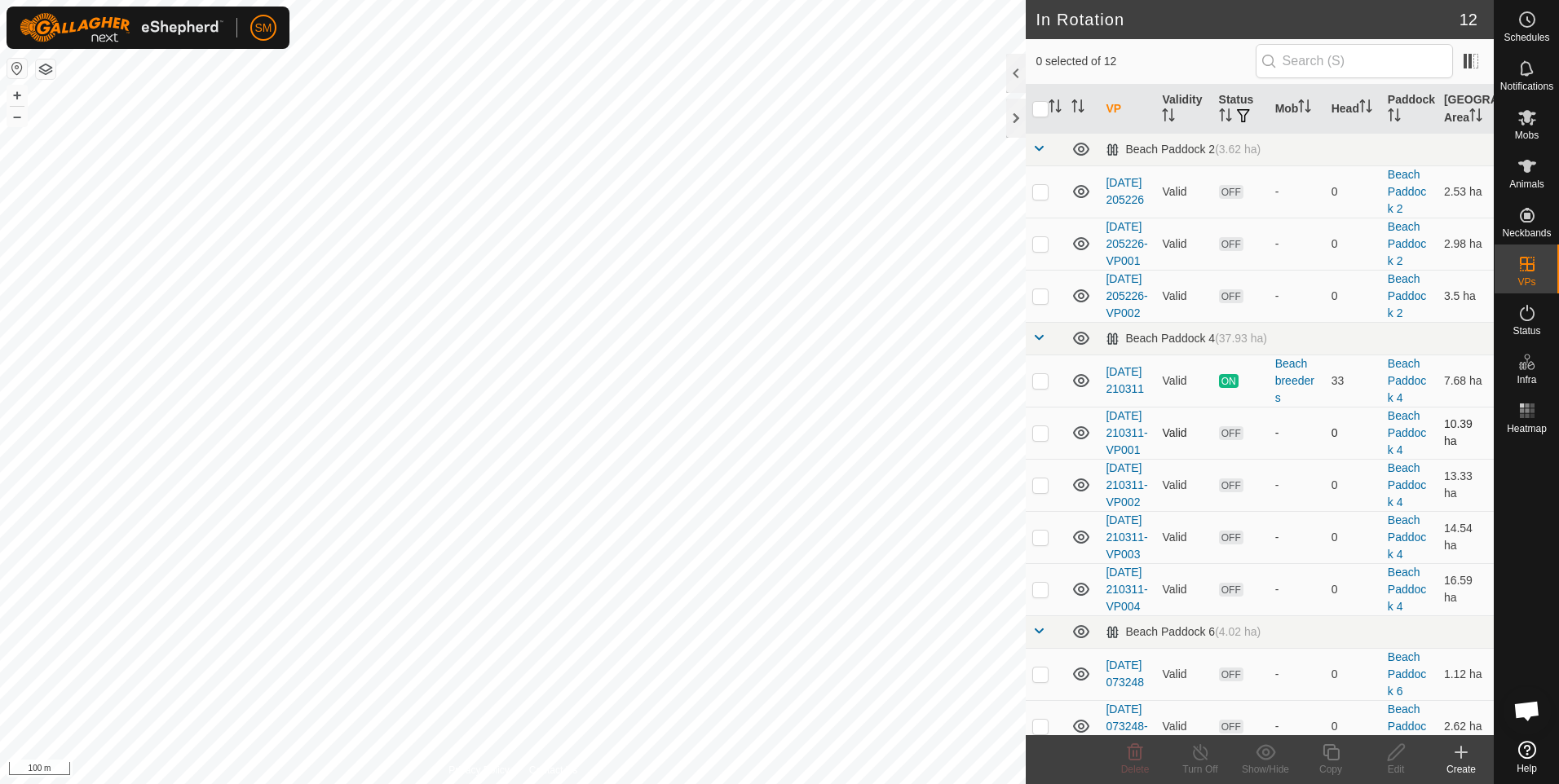
click at [1038, 439] on p-checkbox at bounding box center [1040, 432] width 16 height 13
checkbox input "true"
click at [1461, 752] on icon at bounding box center [1460, 752] width 11 height 0
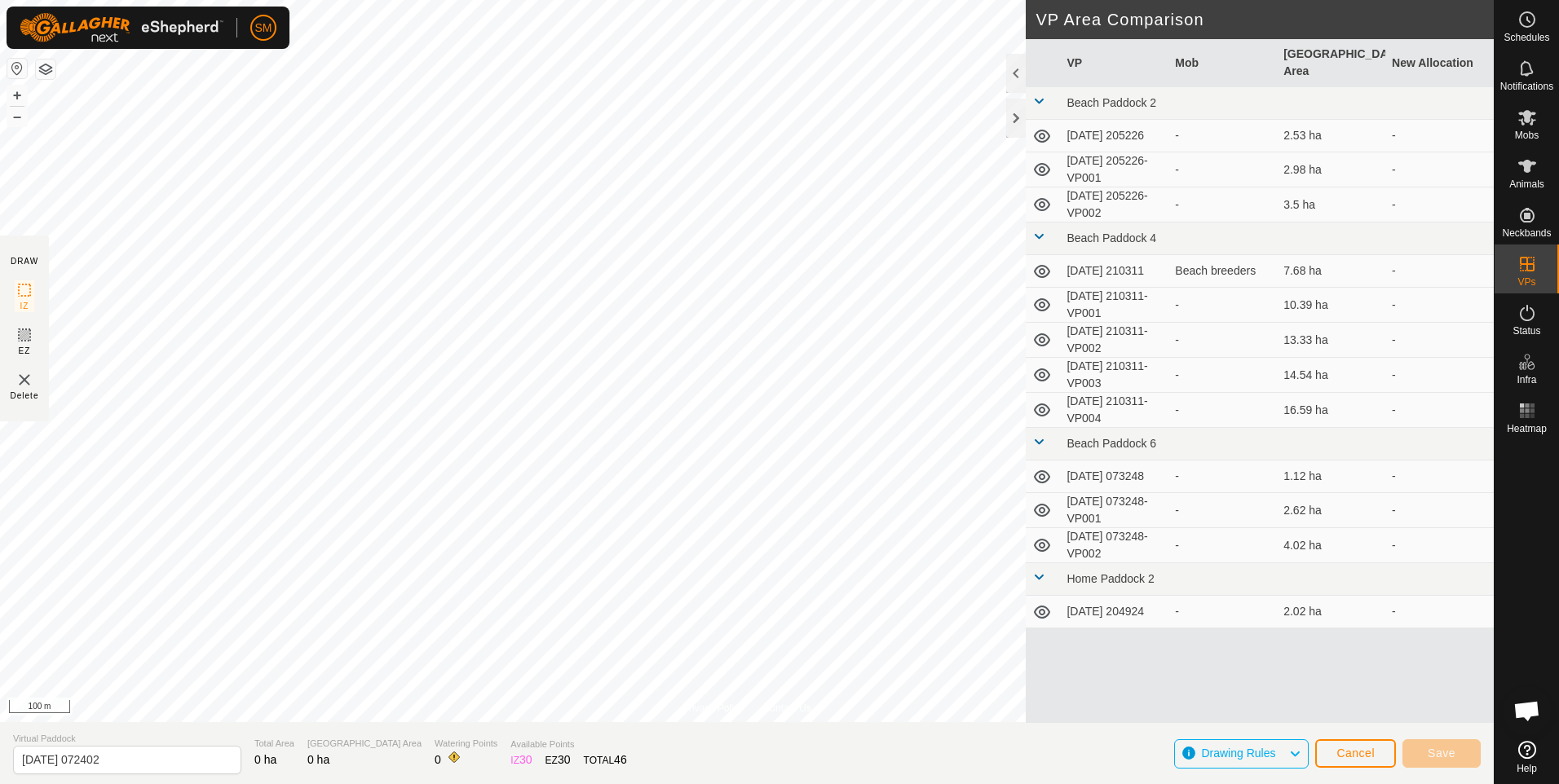
click at [1085, 290] on td "[DATE] 210311-VP001" at bounding box center [1114, 305] width 109 height 35
click at [1354, 752] on span "Cancel" at bounding box center [1355, 752] width 38 height 13
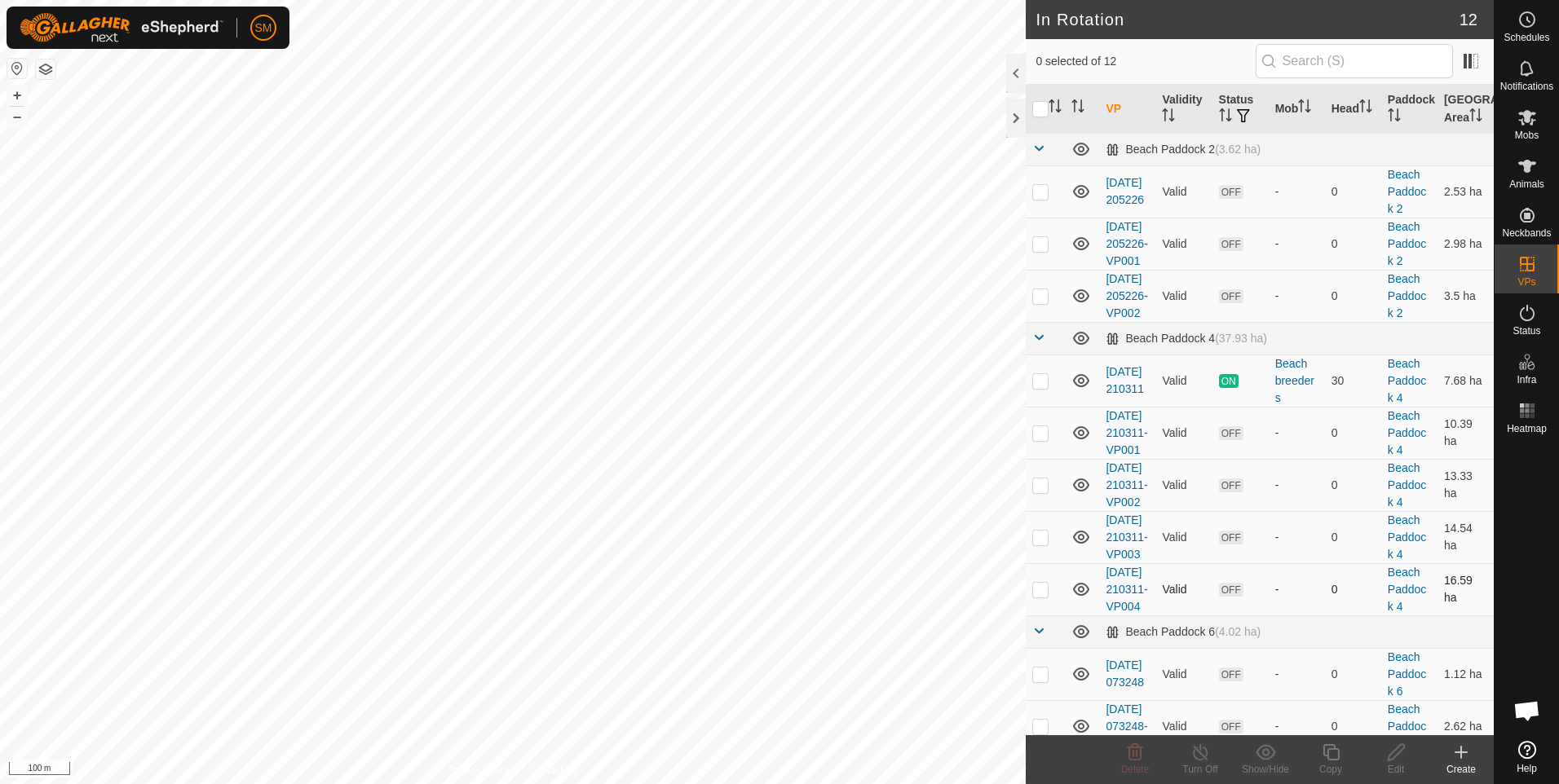
checkbox input "true"
click at [1397, 765] on div "Edit" at bounding box center [1395, 769] width 65 height 15
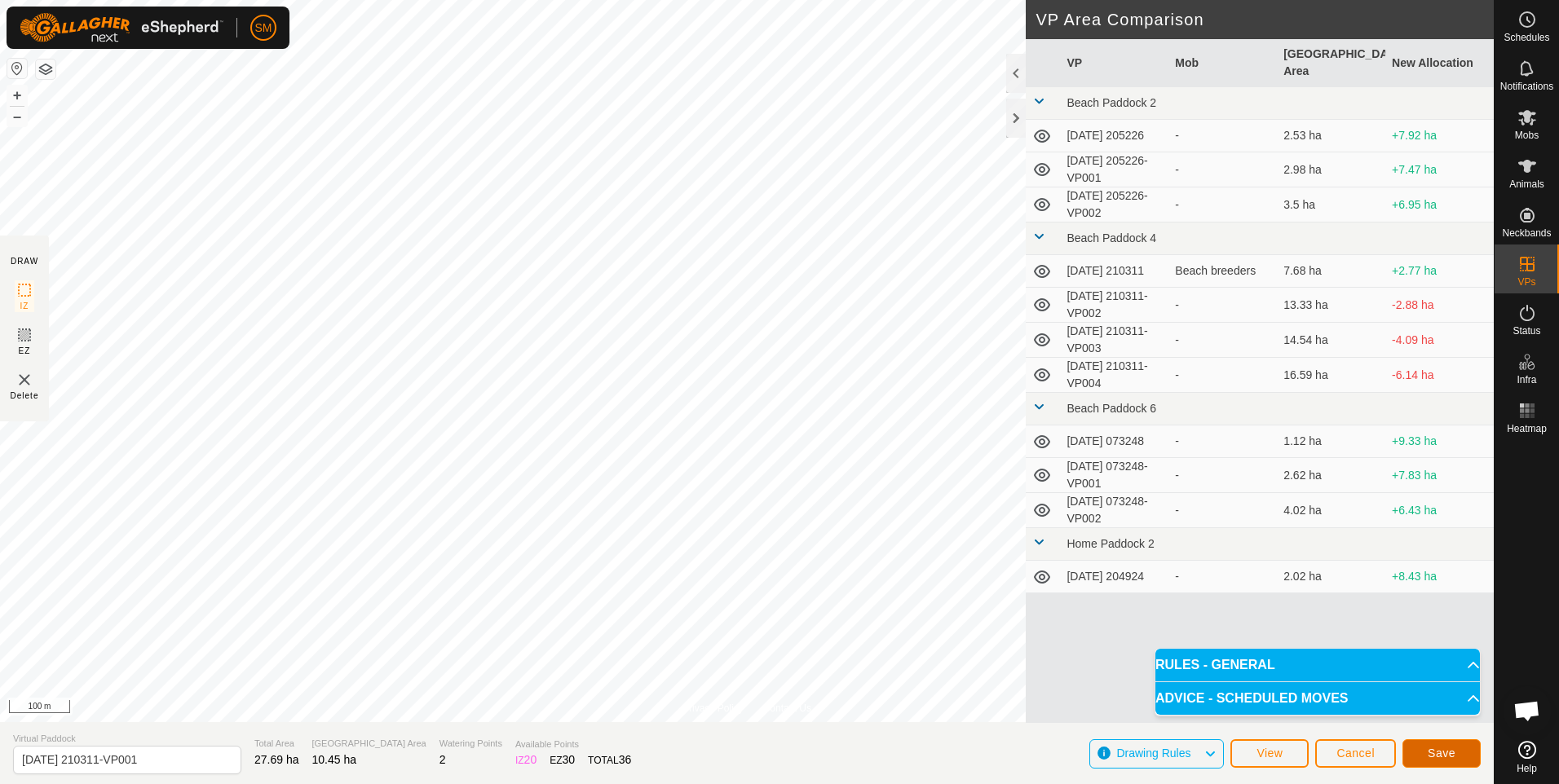
click at [1430, 746] on span "Save" at bounding box center [1442, 752] width 28 height 13
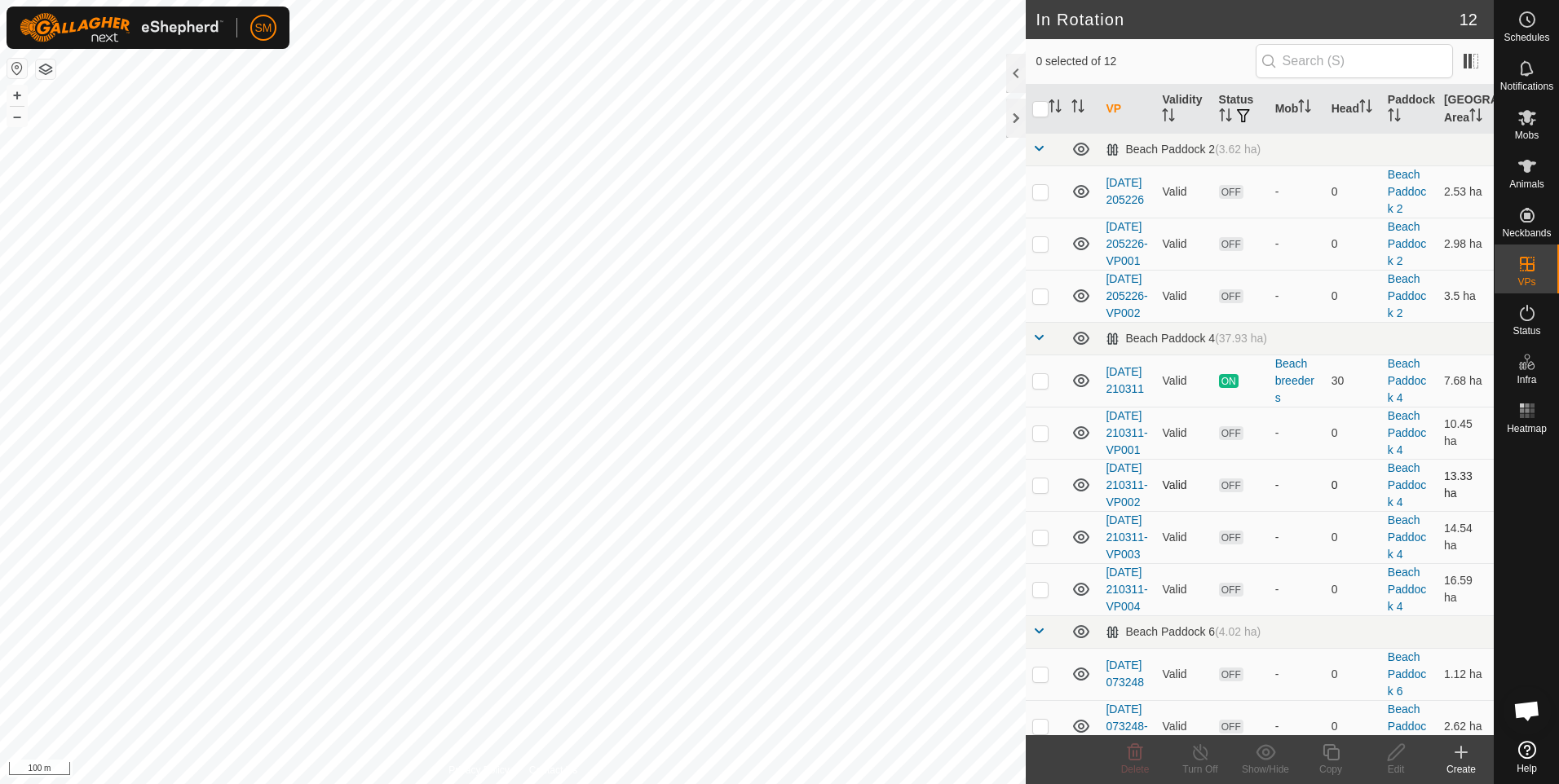
click at [1036, 491] on p-checkbox at bounding box center [1040, 484] width 16 height 13
checkbox input "false"
click at [1039, 543] on p-checkbox at bounding box center [1040, 536] width 16 height 13
checkbox input "true"
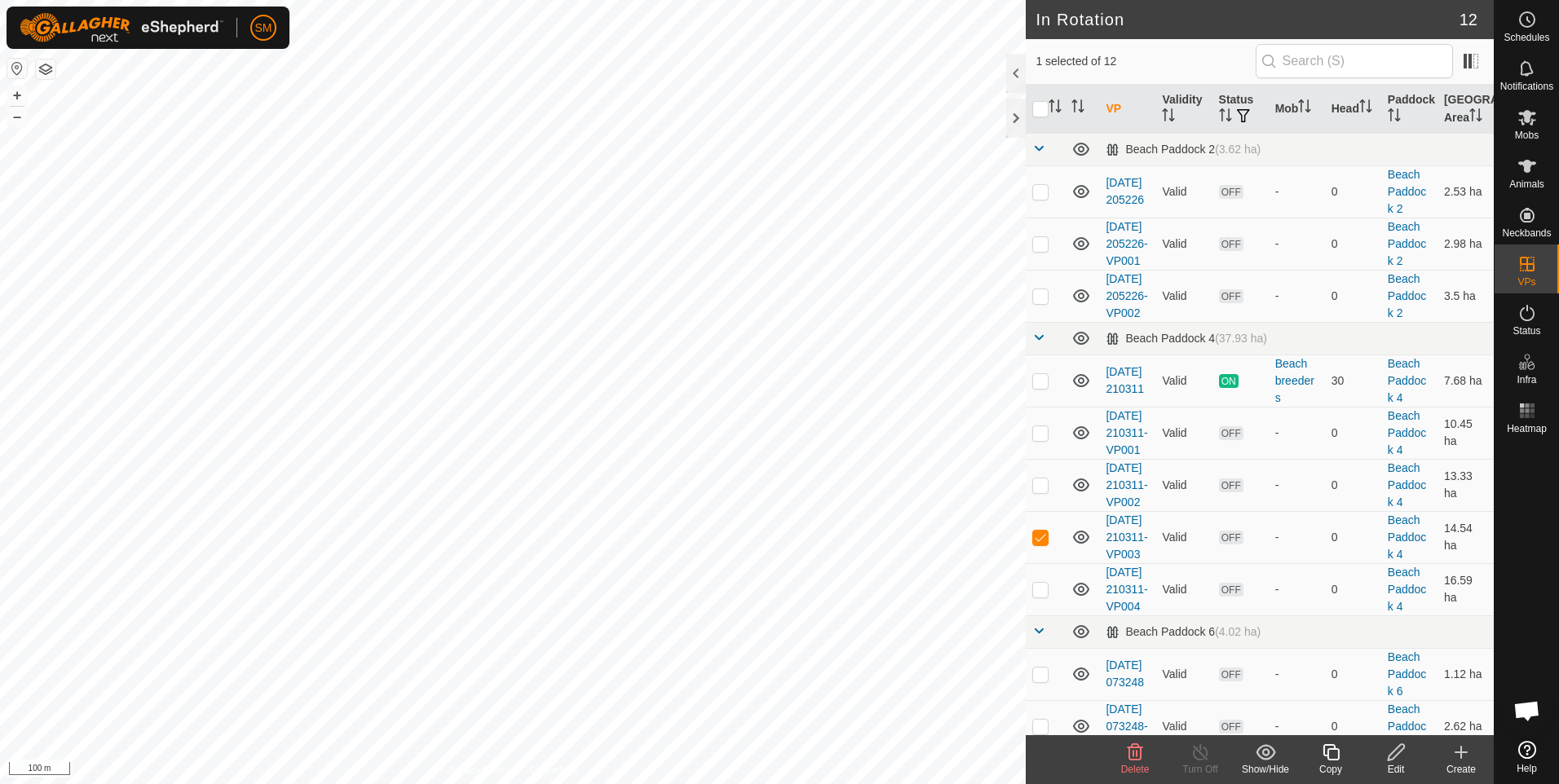
click at [1395, 754] on icon at bounding box center [1396, 752] width 20 height 20
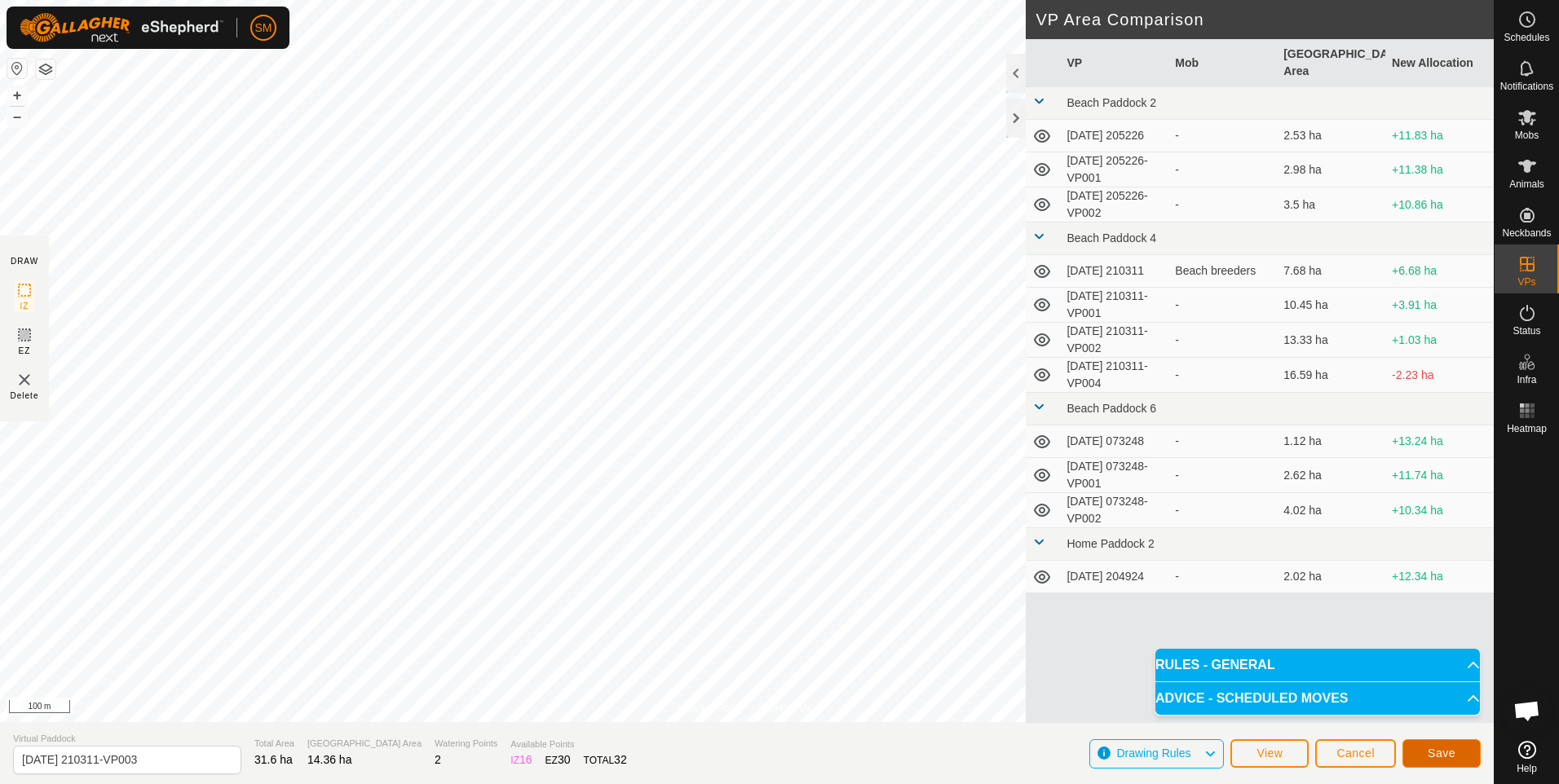
click at [1417, 752] on button "Save" at bounding box center [1441, 753] width 78 height 29
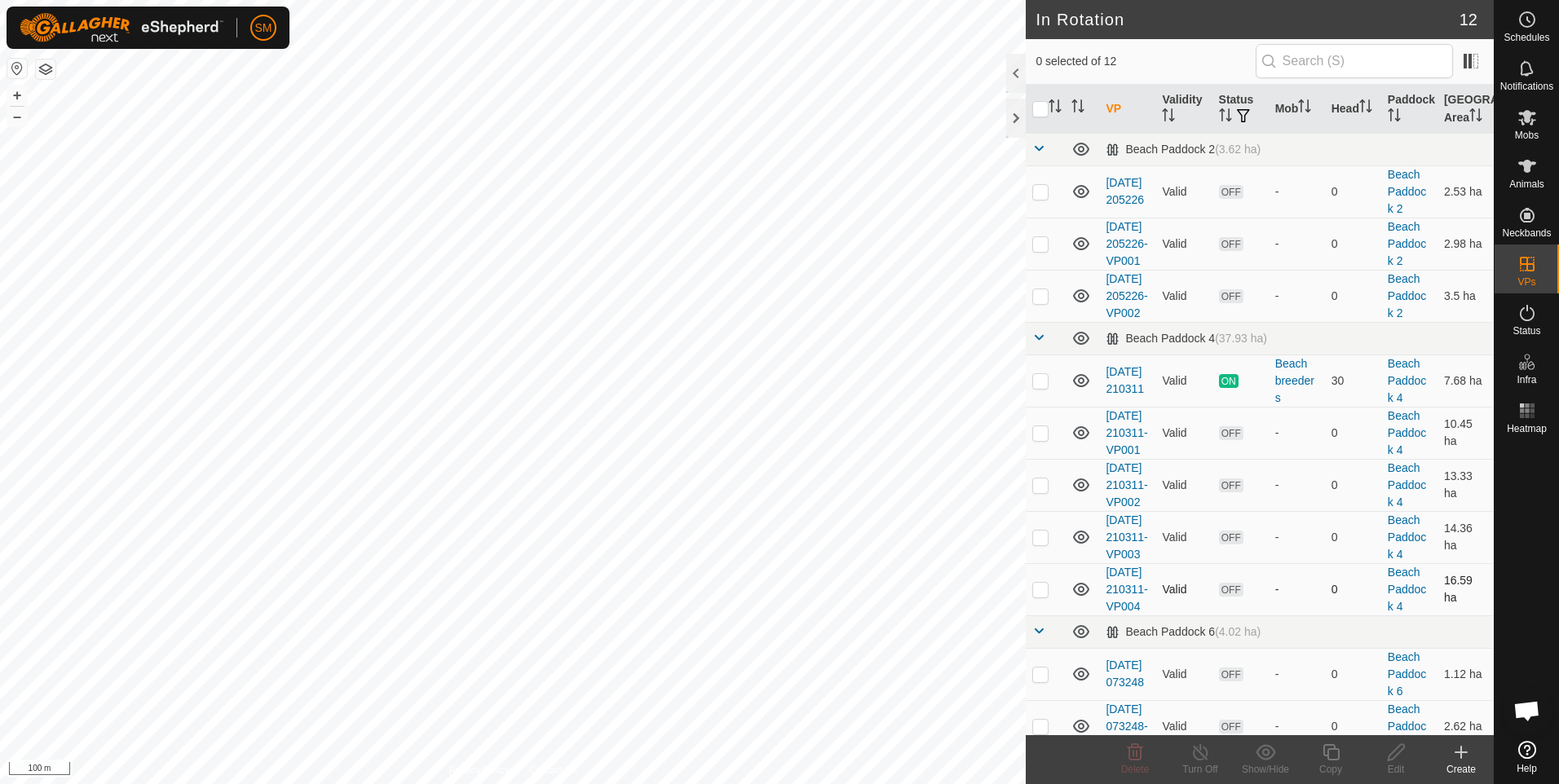
checkbox input "true"
click at [1396, 755] on icon at bounding box center [1396, 752] width 16 height 16
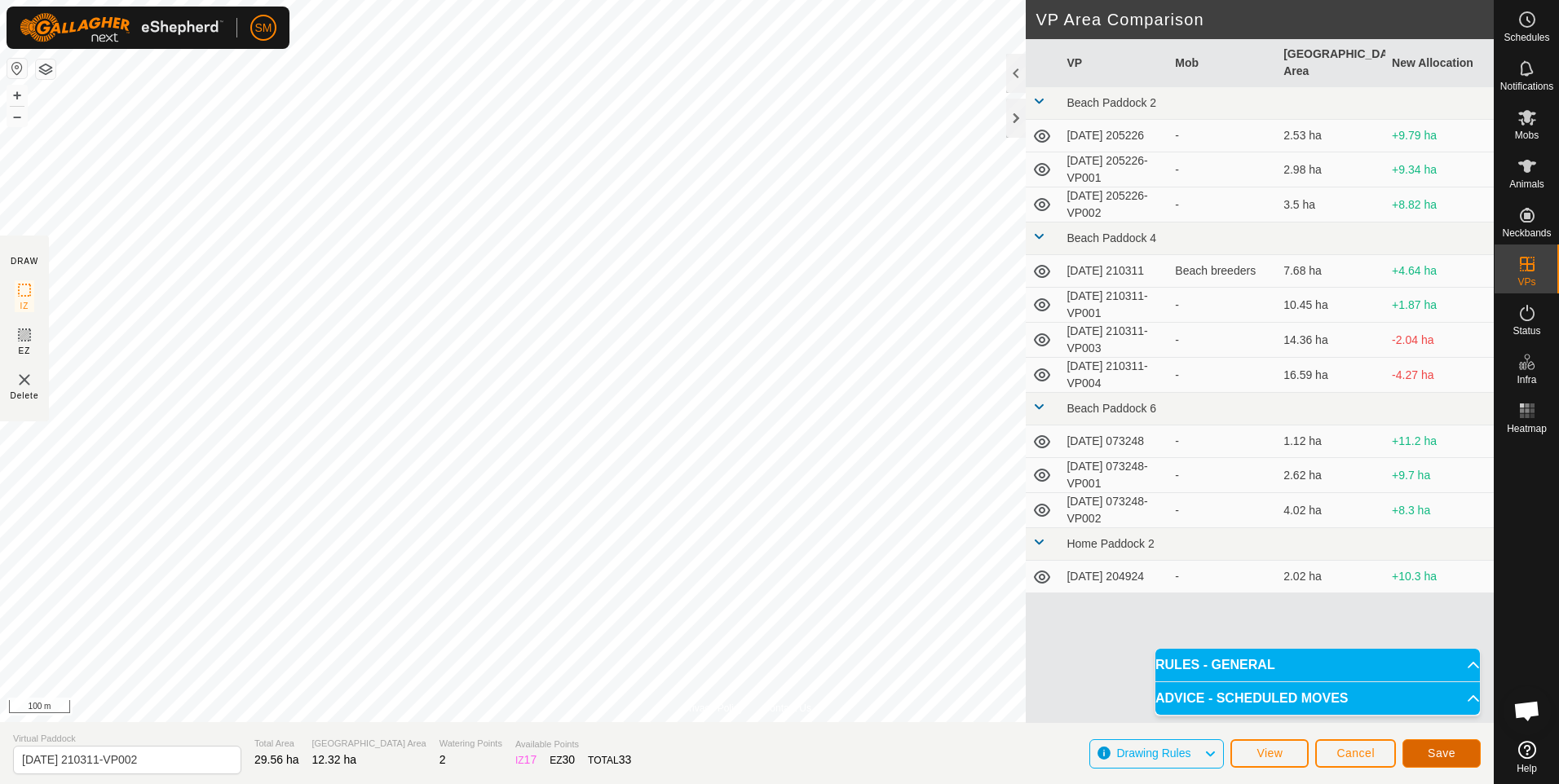
click at [1432, 748] on span "Save" at bounding box center [1442, 752] width 28 height 13
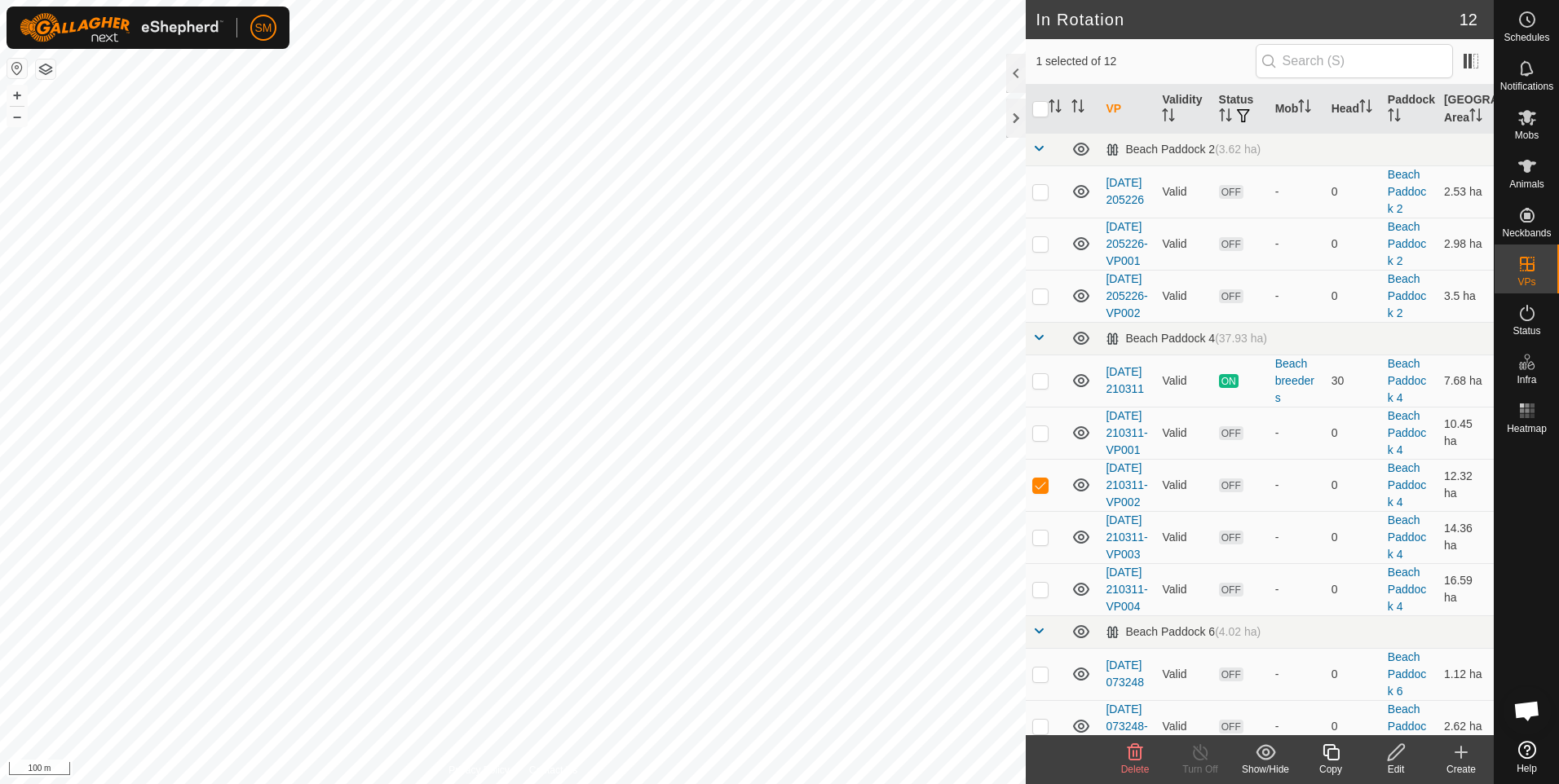
checkbox input "false"
checkbox input "true"
click at [1391, 760] on icon at bounding box center [1396, 752] width 20 height 20
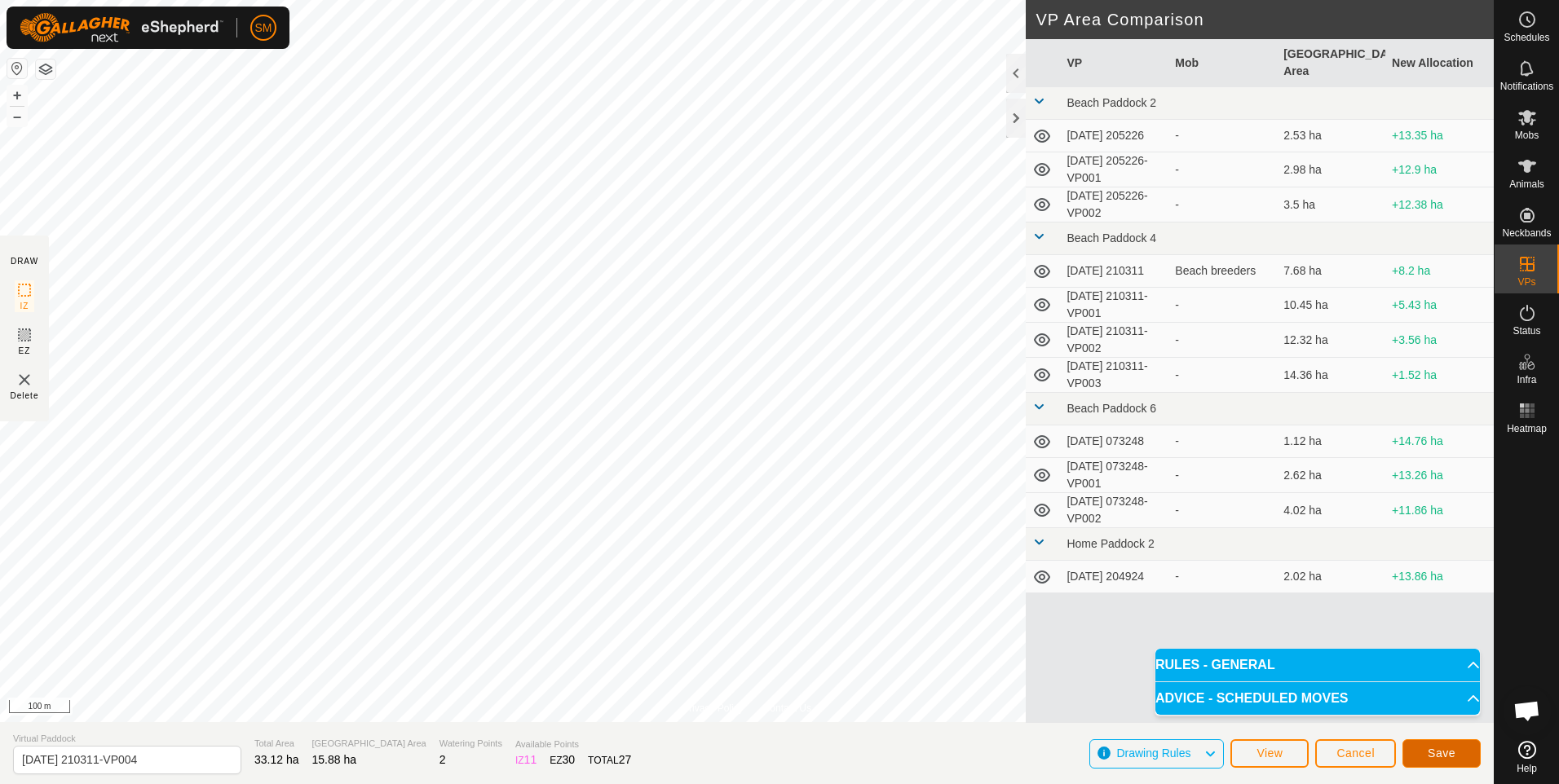
click at [1432, 753] on span "Save" at bounding box center [1442, 752] width 28 height 13
